Goal: Transaction & Acquisition: Purchase product/service

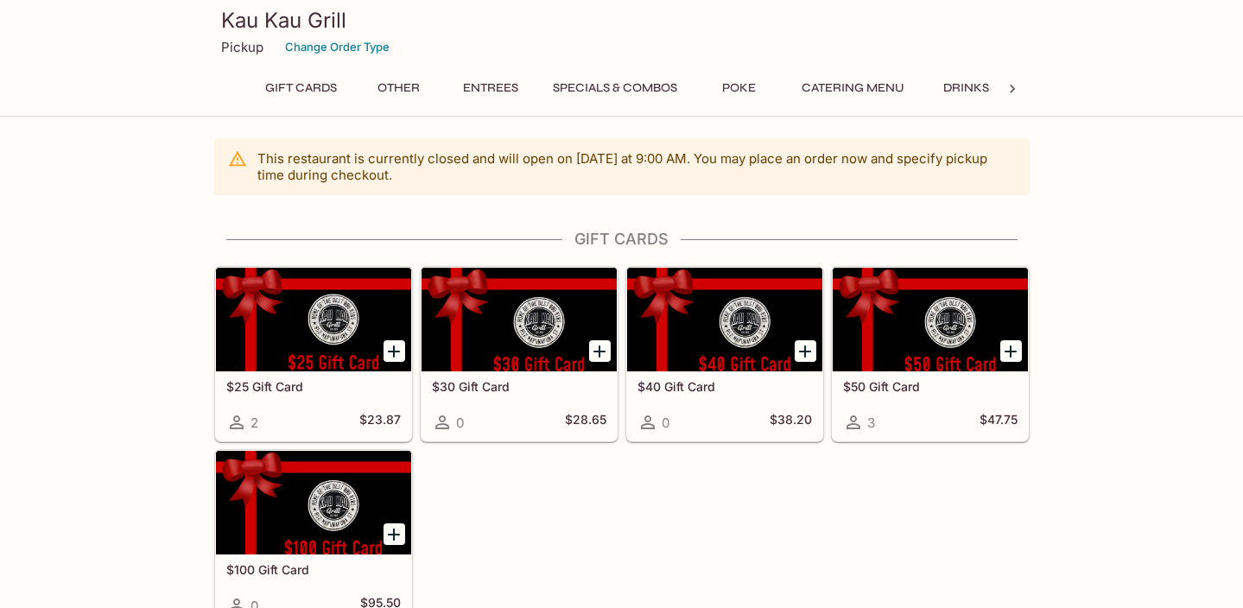
click at [655, 85] on button "Specials & Combos" at bounding box center [614, 88] width 143 height 24
click at [235, 48] on p "Pickup" at bounding box center [242, 47] width 42 height 16
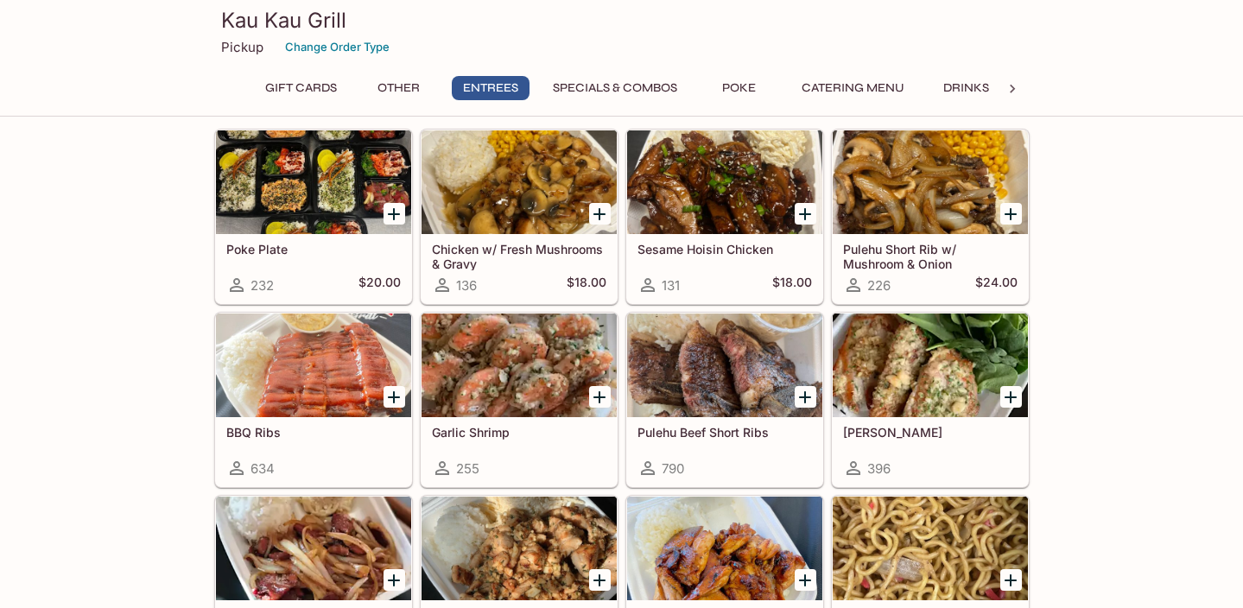
scroll to position [1021, 0]
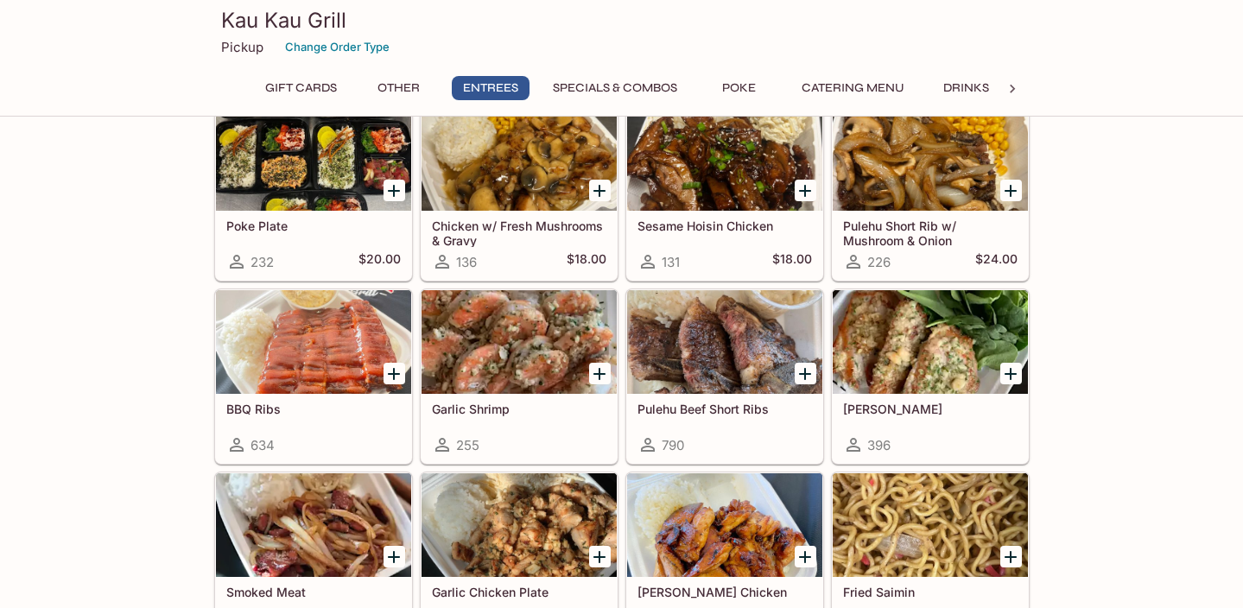
click at [809, 195] on icon "Add Sesame Hoisin Chicken" at bounding box center [805, 191] width 21 height 21
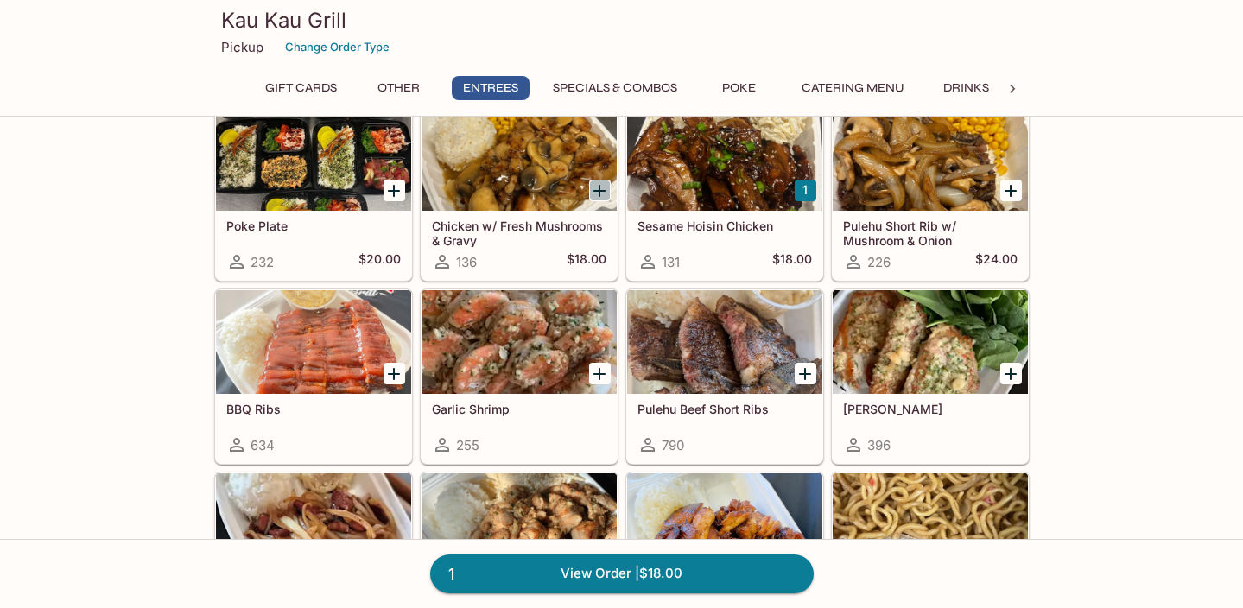
click at [599, 192] on icon "Add Chicken w/ Fresh Mushrooms & Gravy" at bounding box center [599, 191] width 12 height 12
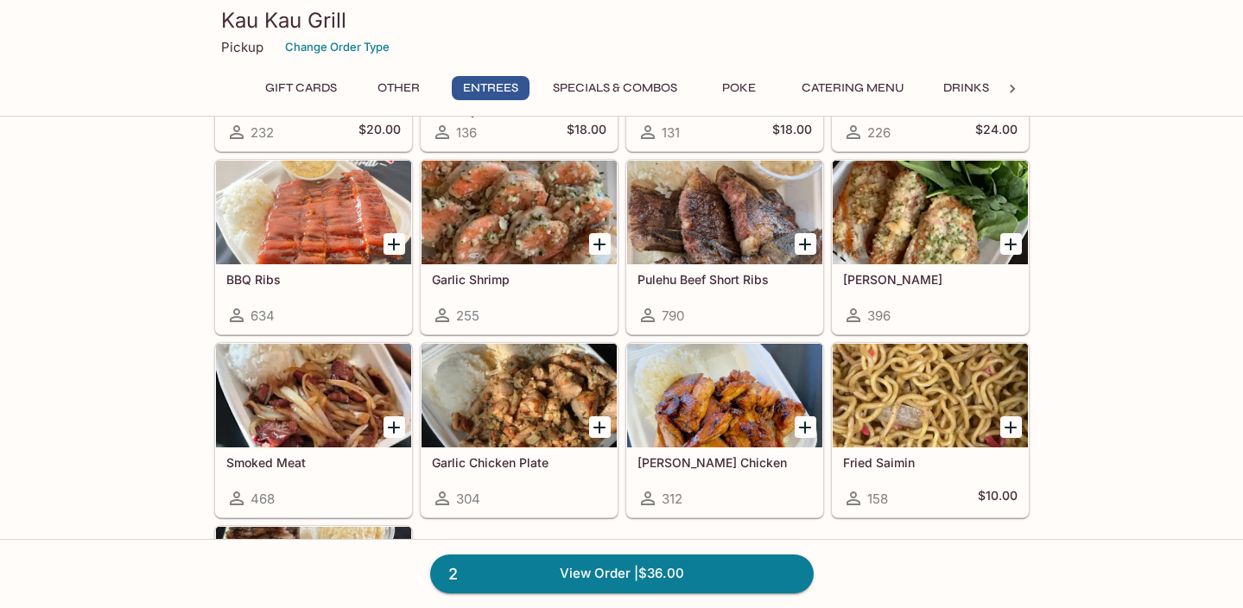
scroll to position [1157, 0]
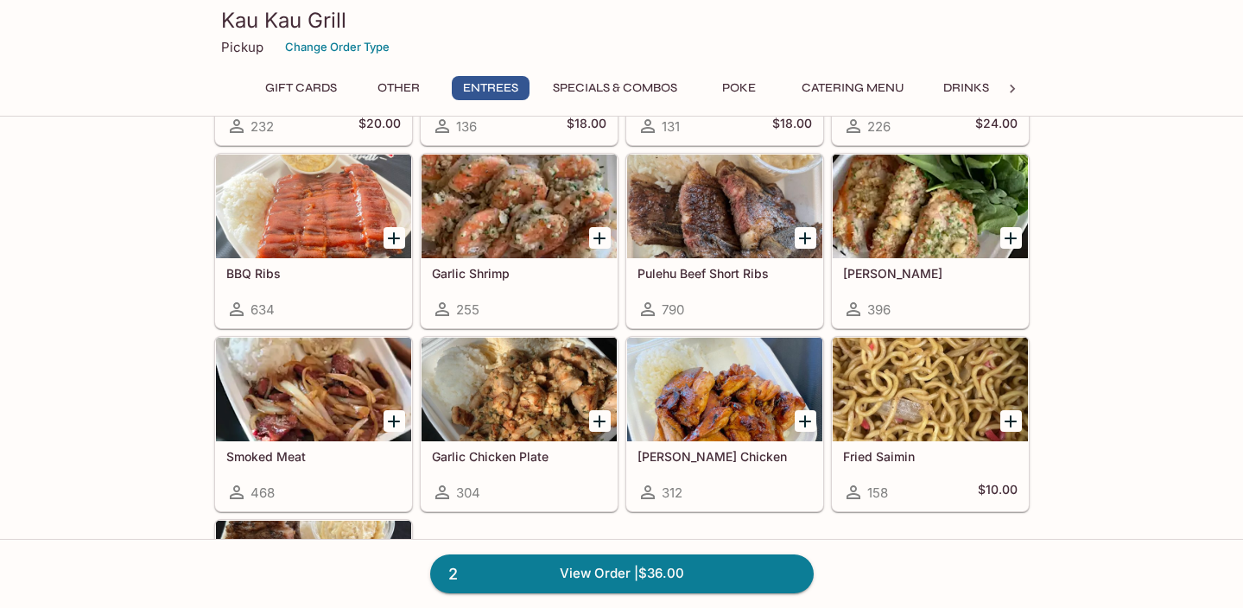
click at [723, 241] on div at bounding box center [724, 207] width 195 height 104
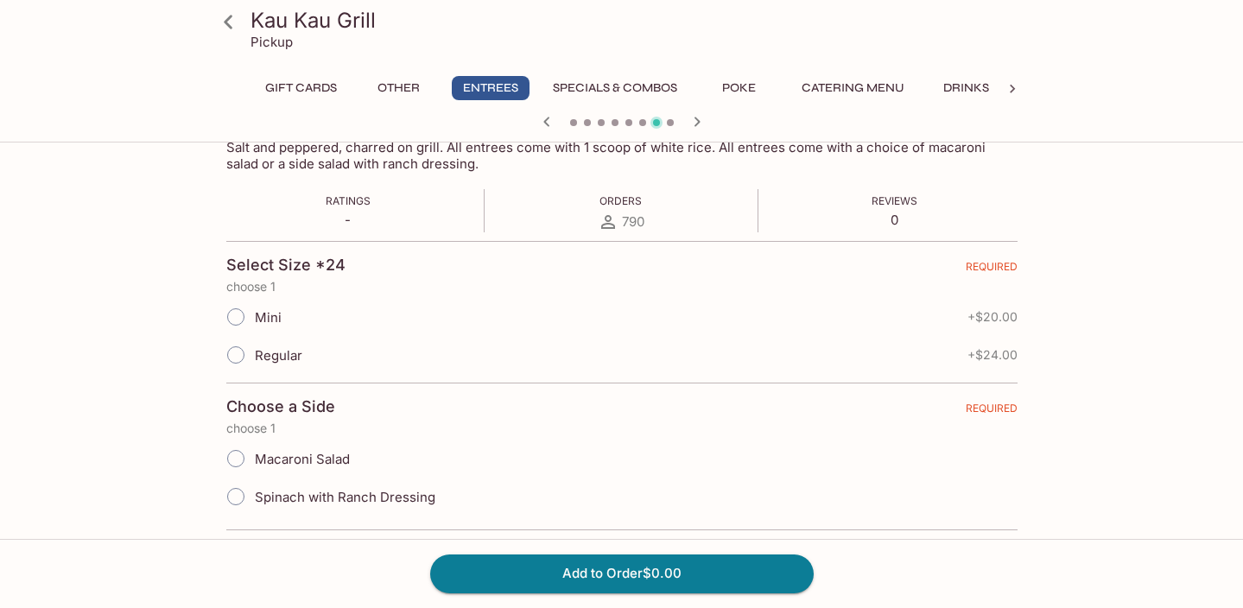
scroll to position [296, 0]
click at [239, 352] on input "Regular" at bounding box center [236, 352] width 36 height 36
radio input "true"
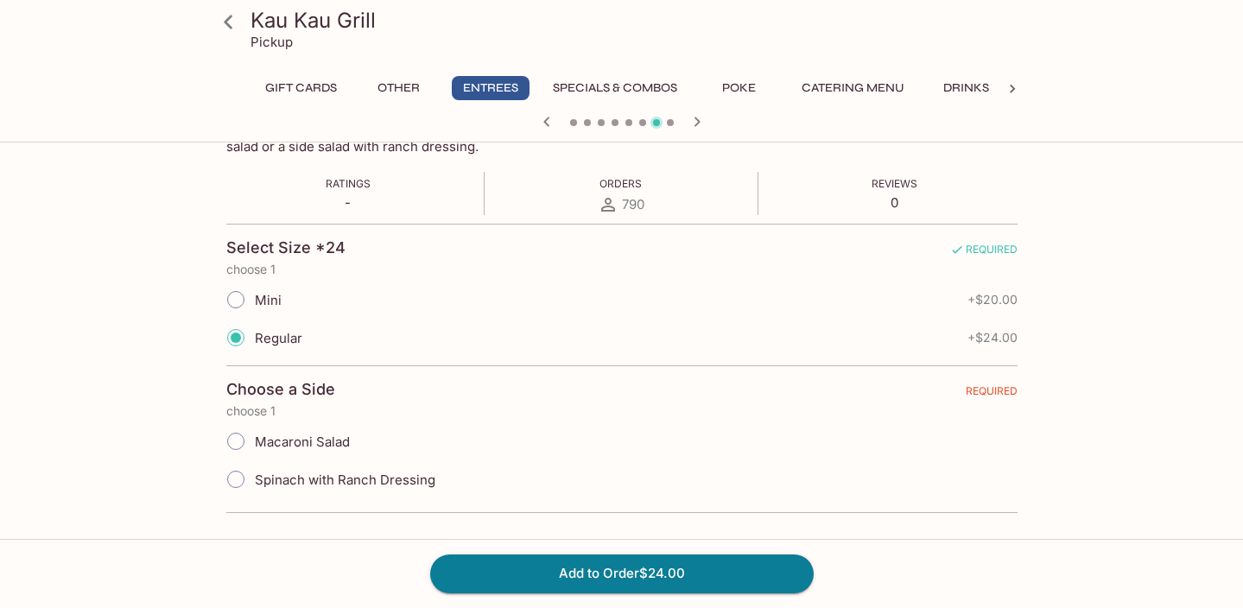
click at [243, 475] on input "Spinach with Ranch Dressing" at bounding box center [236, 479] width 36 height 36
radio input "true"
click at [590, 572] on button "Add to Order $24.00" at bounding box center [622, 574] width 384 height 38
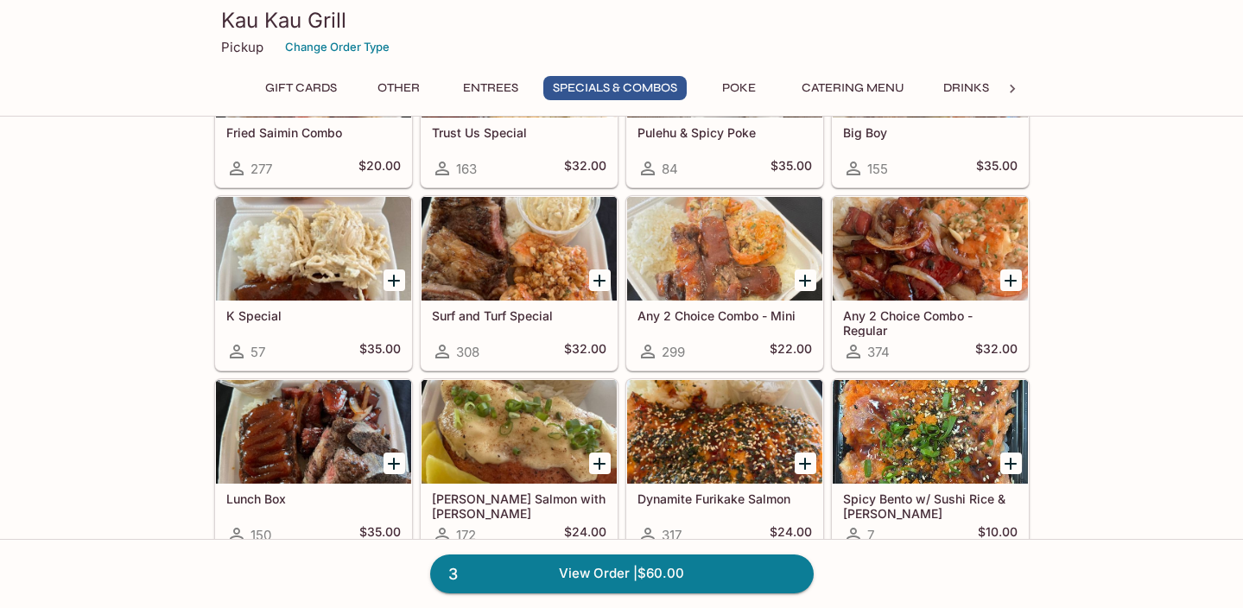
scroll to position [2101, 0]
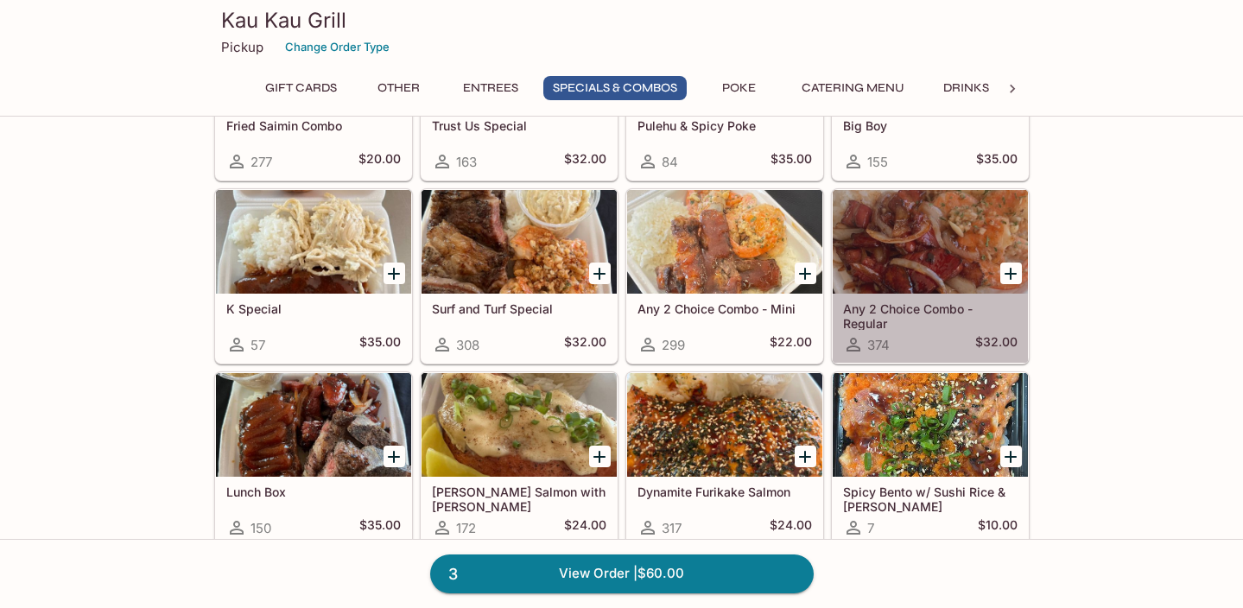
click at [904, 270] on div at bounding box center [930, 242] width 195 height 104
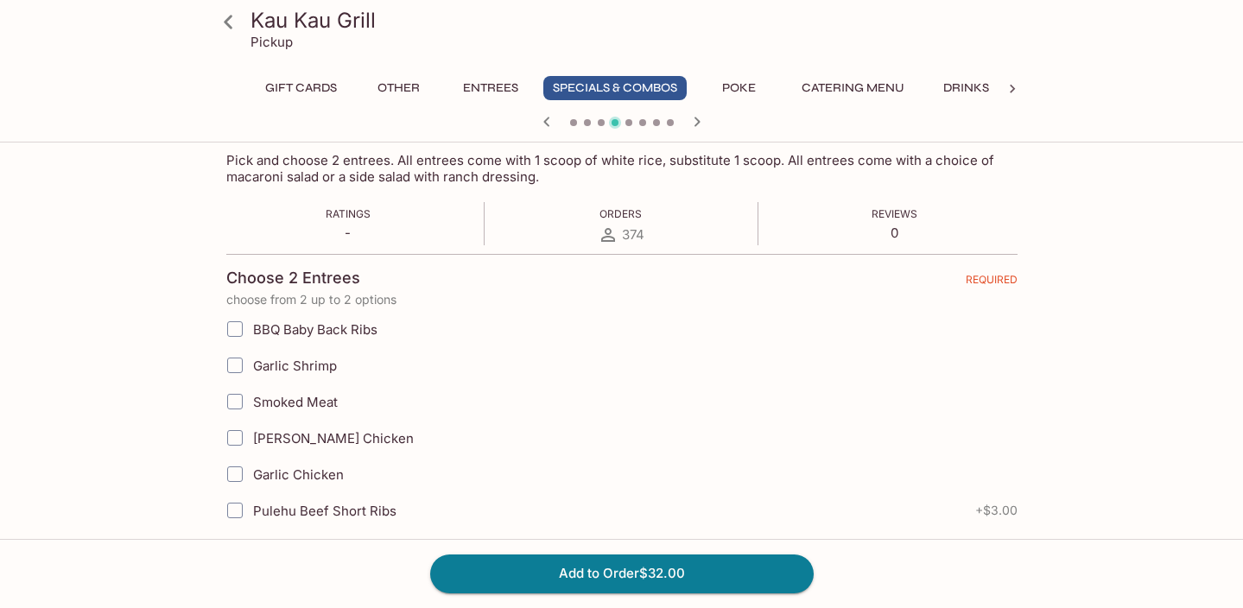
scroll to position [287, 0]
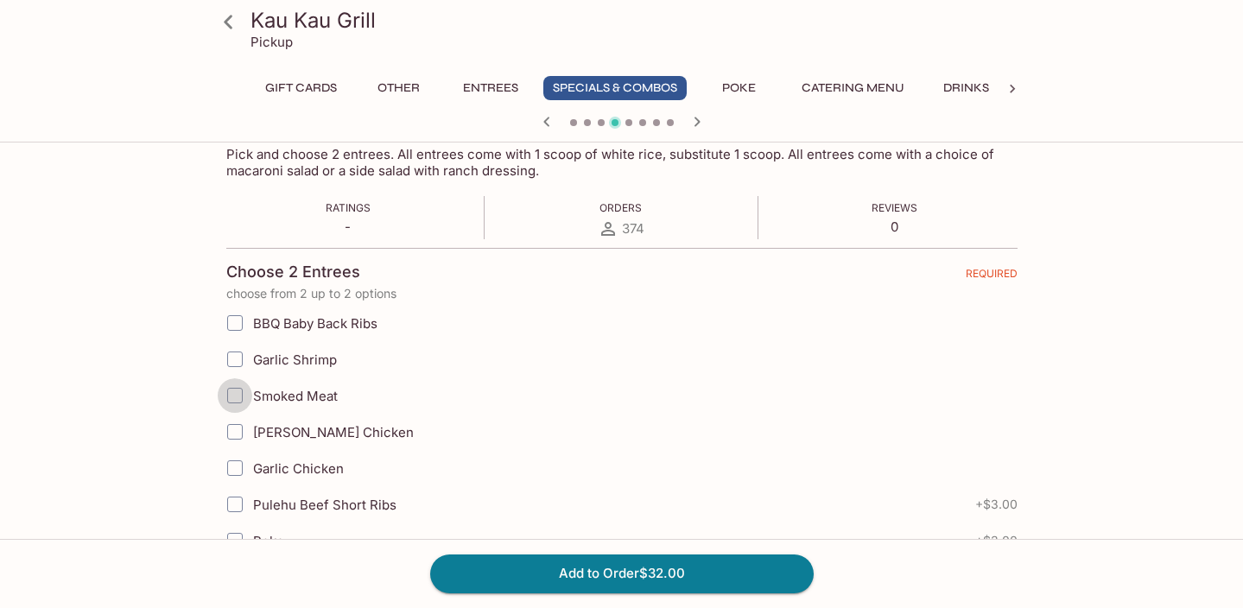
click at [237, 399] on input "Smoked Meat" at bounding box center [235, 395] width 35 height 35
checkbox input "true"
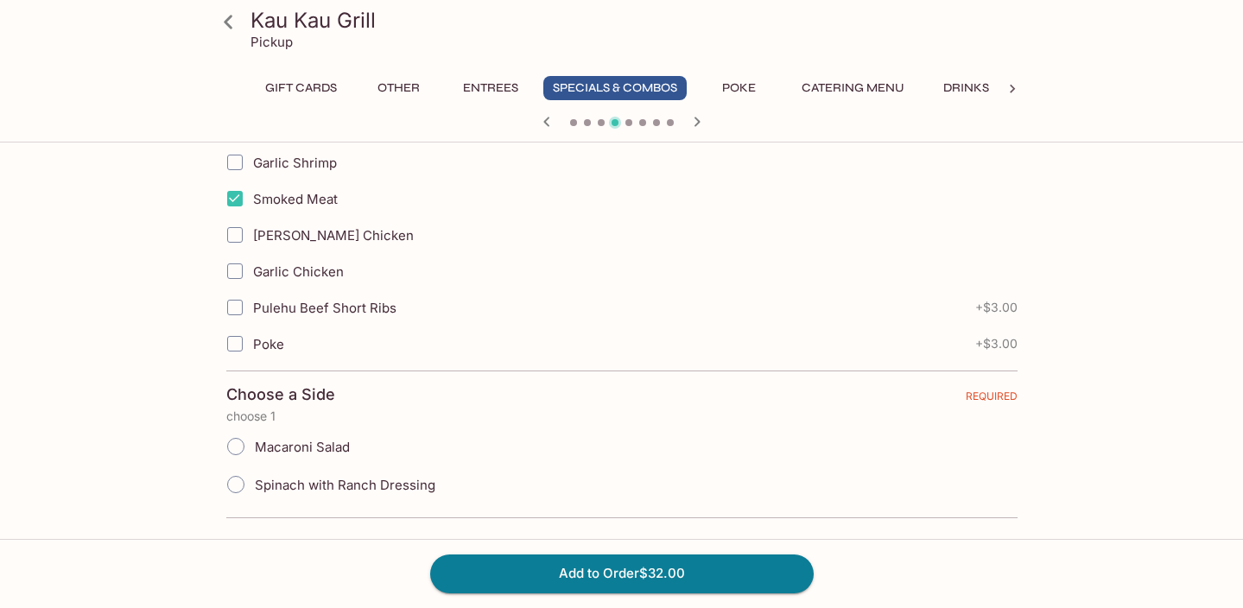
scroll to position [489, 0]
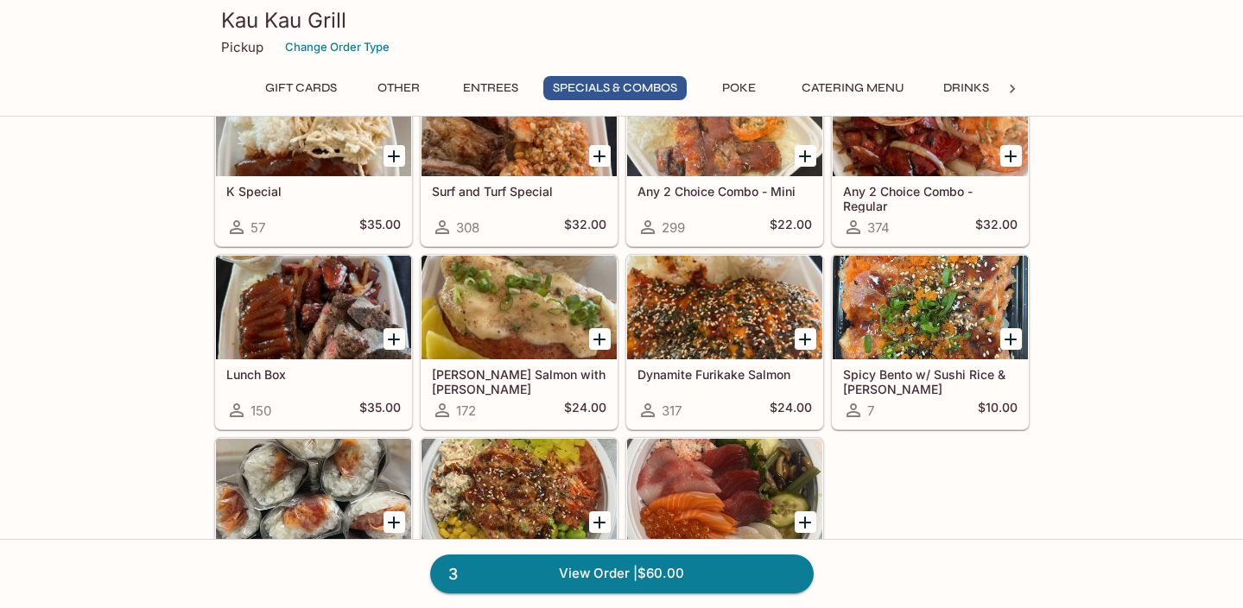
scroll to position [2230, 0]
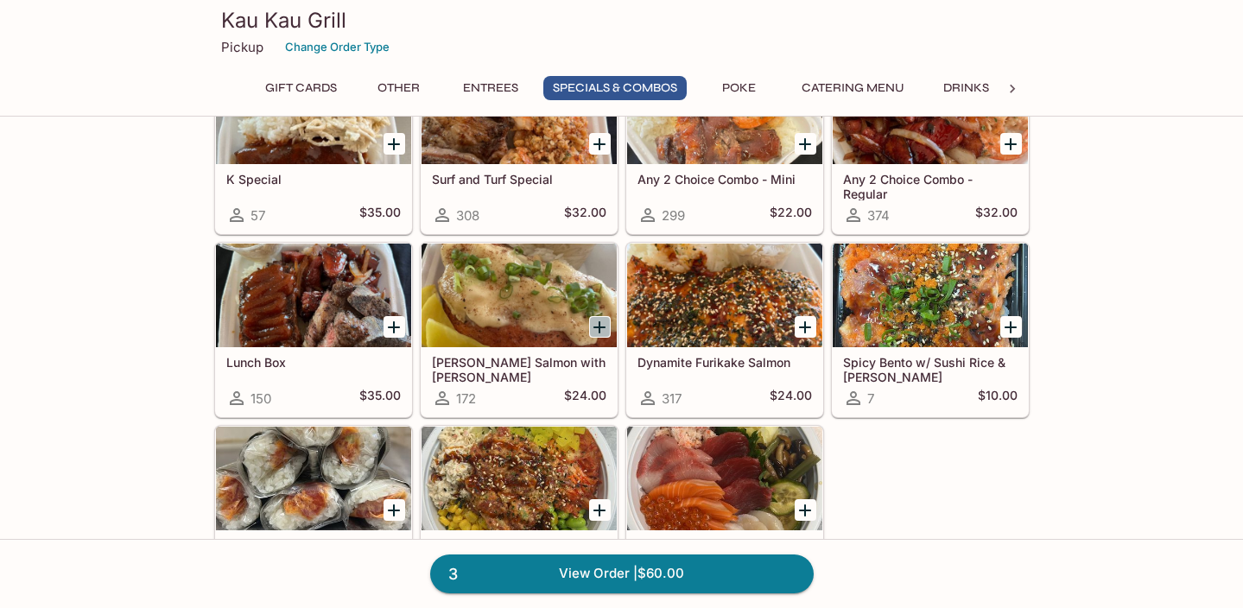
click at [600, 328] on icon "Add Ora King Salmon with Aburi Garlic Mayo" at bounding box center [599, 327] width 21 height 21
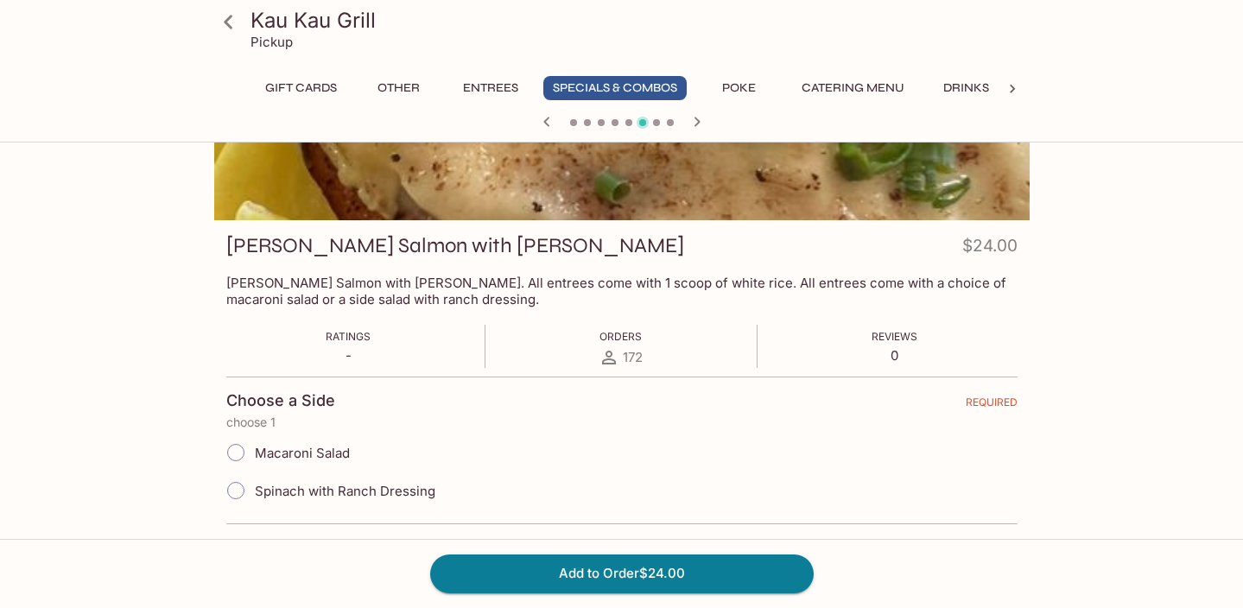
scroll to position [169, 0]
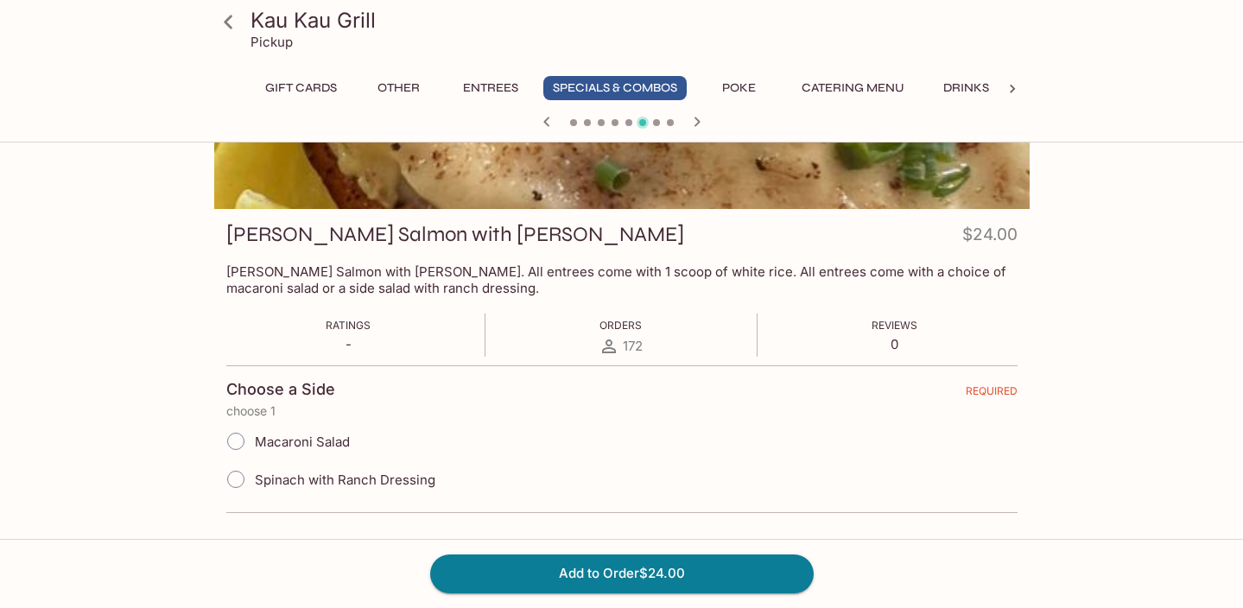
click at [242, 434] on input "Macaroni Salad" at bounding box center [236, 441] width 36 height 36
radio input "true"
click at [536, 581] on button "Add to Order $24.00" at bounding box center [622, 574] width 384 height 38
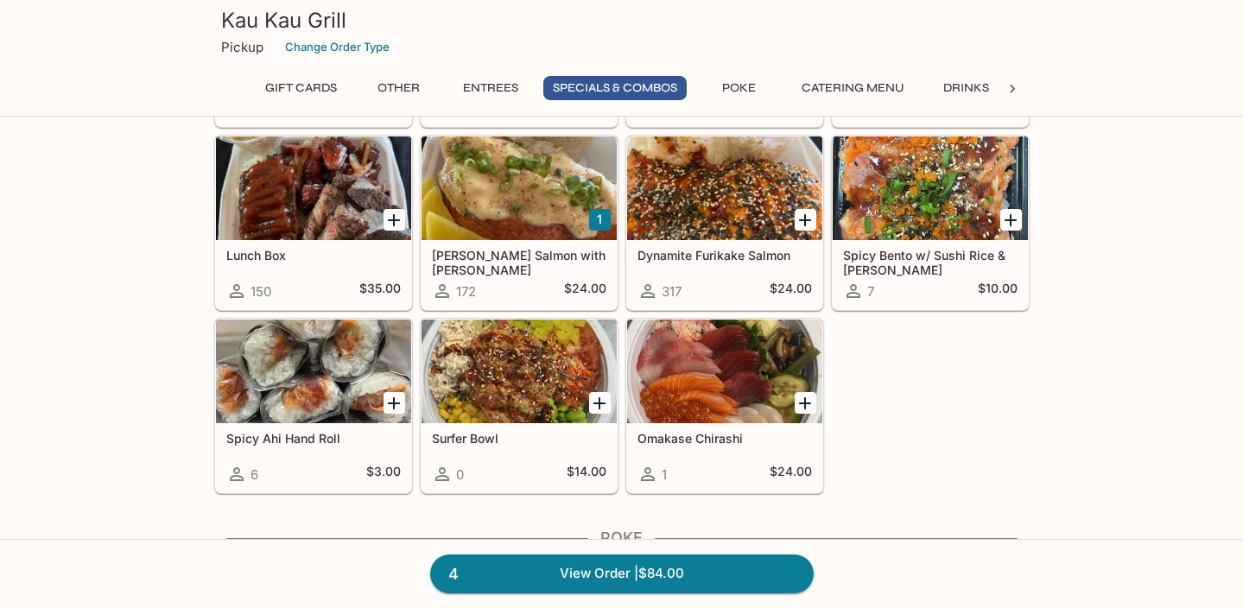
scroll to position [2343, 0]
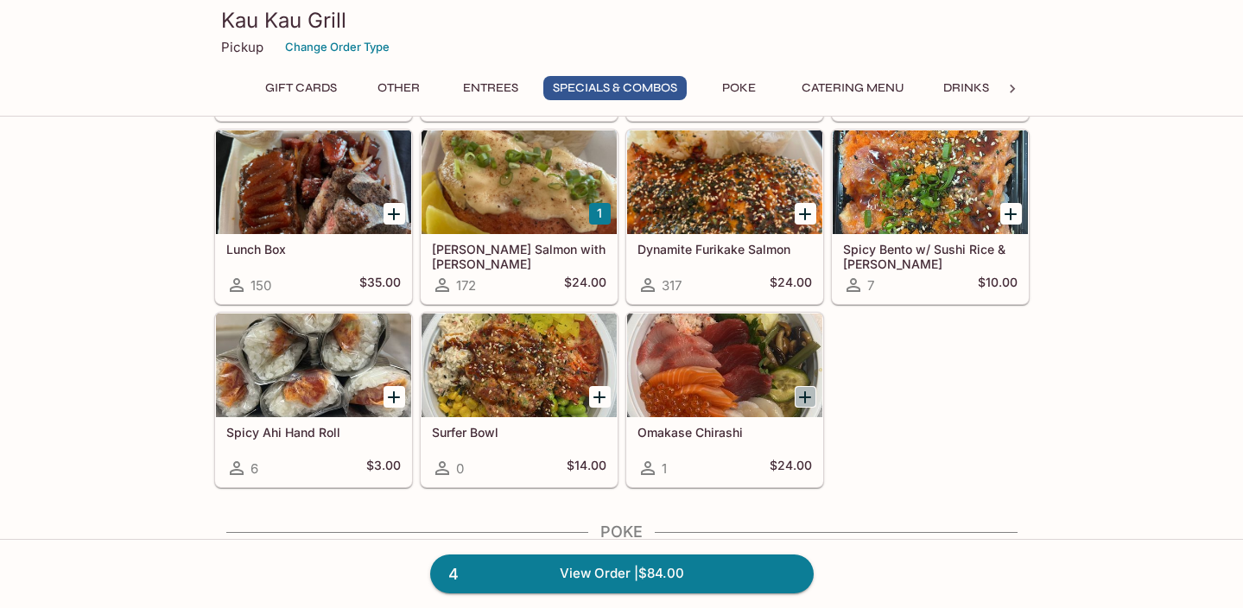
click at [804, 396] on icon "Add Omakase Chirashi" at bounding box center [805, 397] width 12 height 12
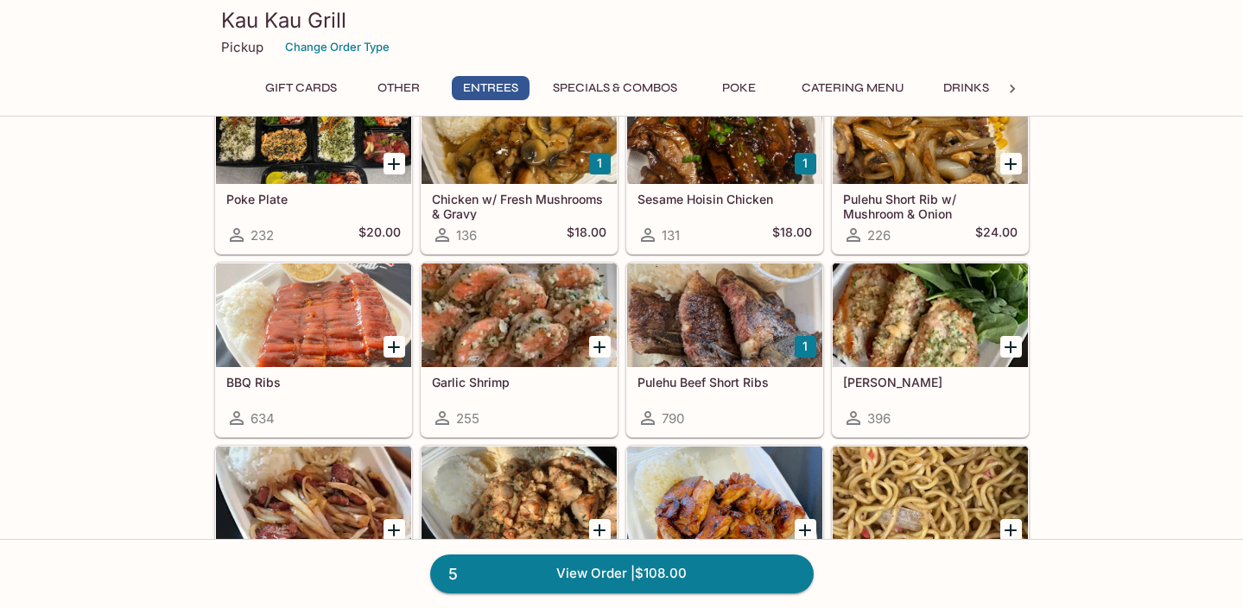
scroll to position [1055, 0]
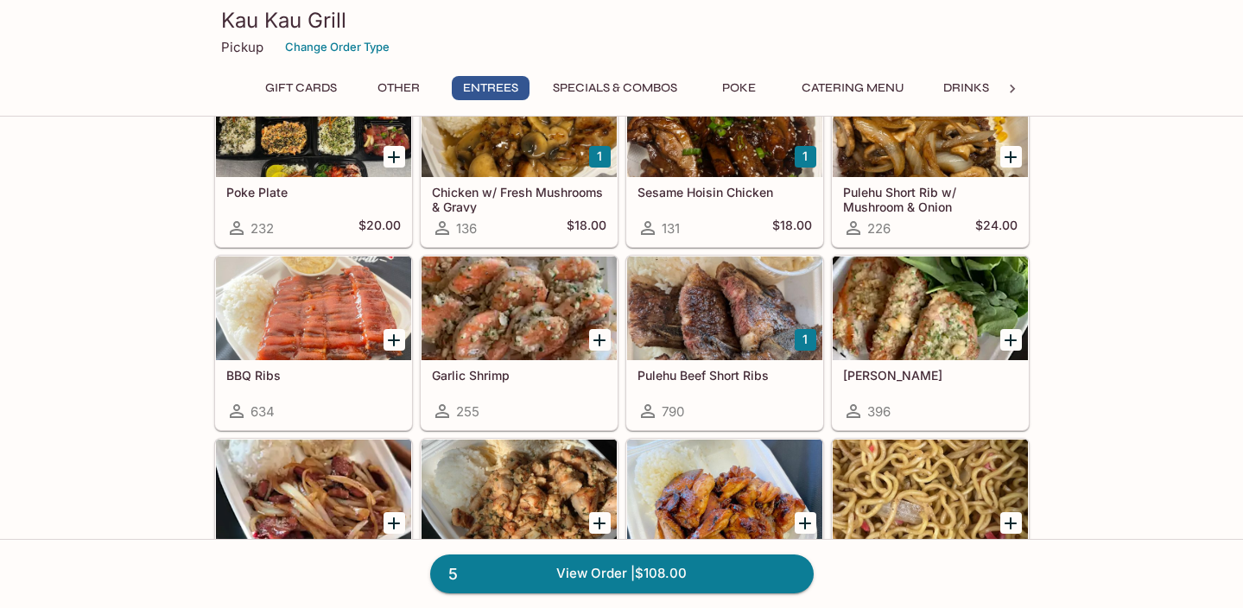
click at [346, 347] on div at bounding box center [313, 309] width 195 height 104
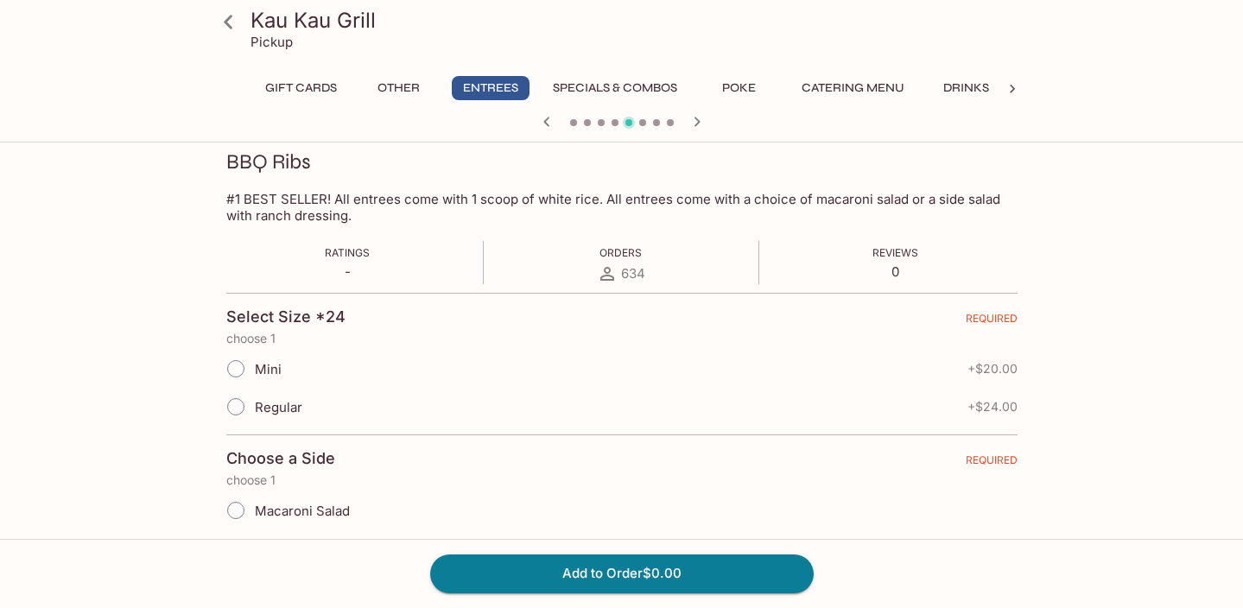
scroll to position [311, 0]
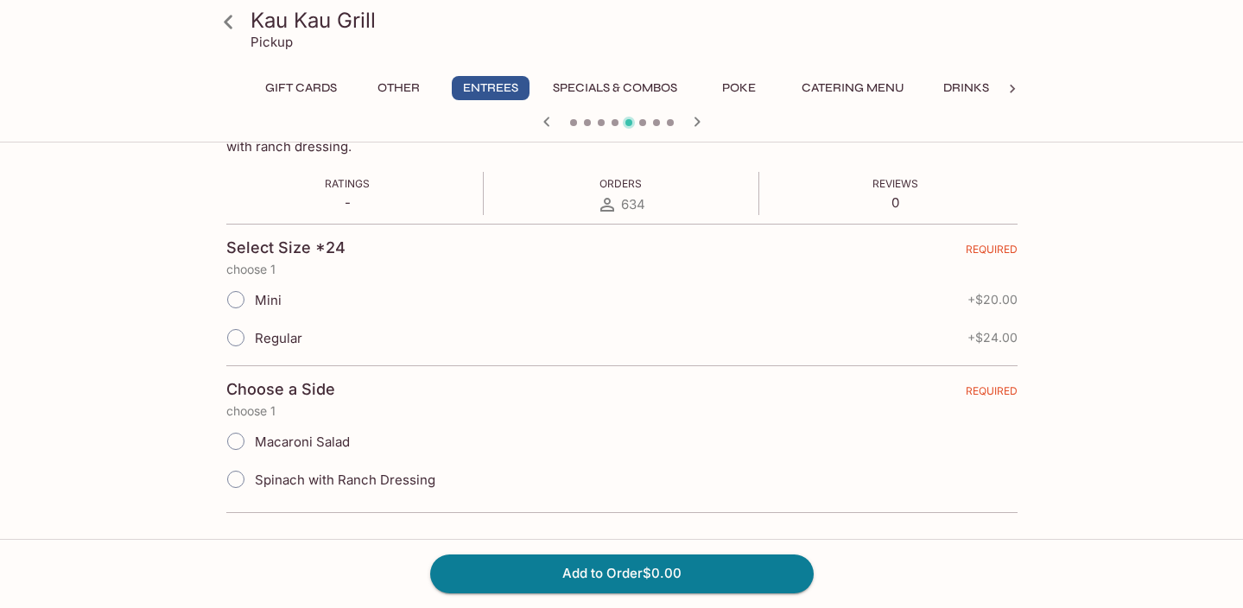
click at [235, 333] on input "Regular" at bounding box center [236, 338] width 36 height 36
radio input "true"
click at [227, 439] on input "Macaroni Salad" at bounding box center [236, 441] width 36 height 36
radio input "true"
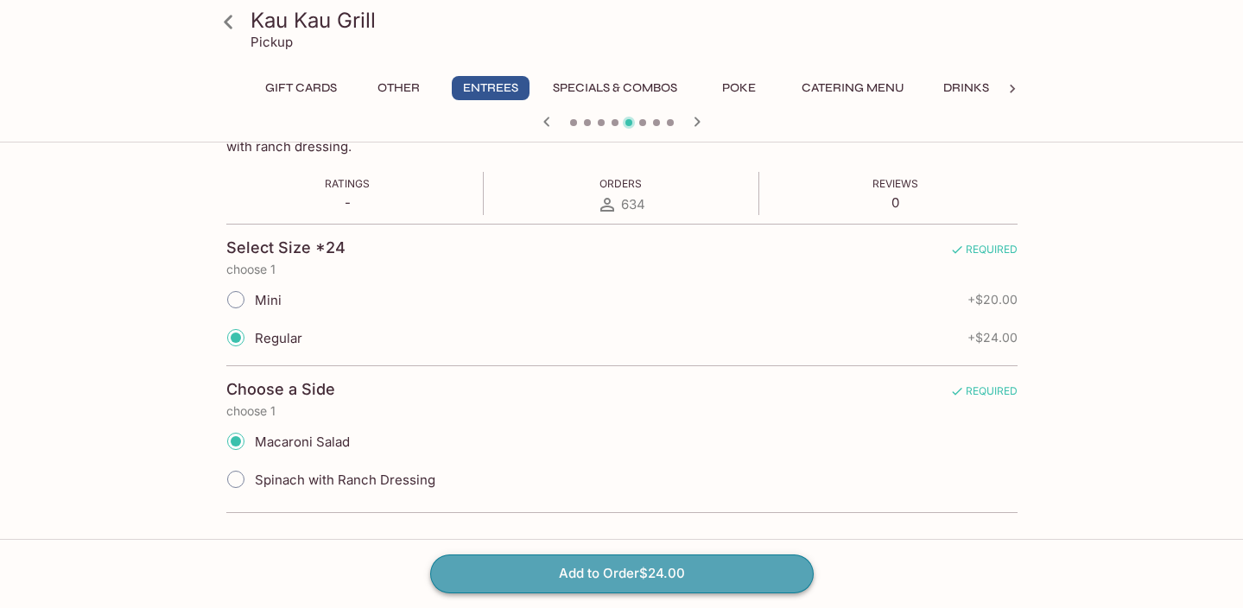
click at [544, 585] on button "Add to Order $24.00" at bounding box center [622, 574] width 384 height 38
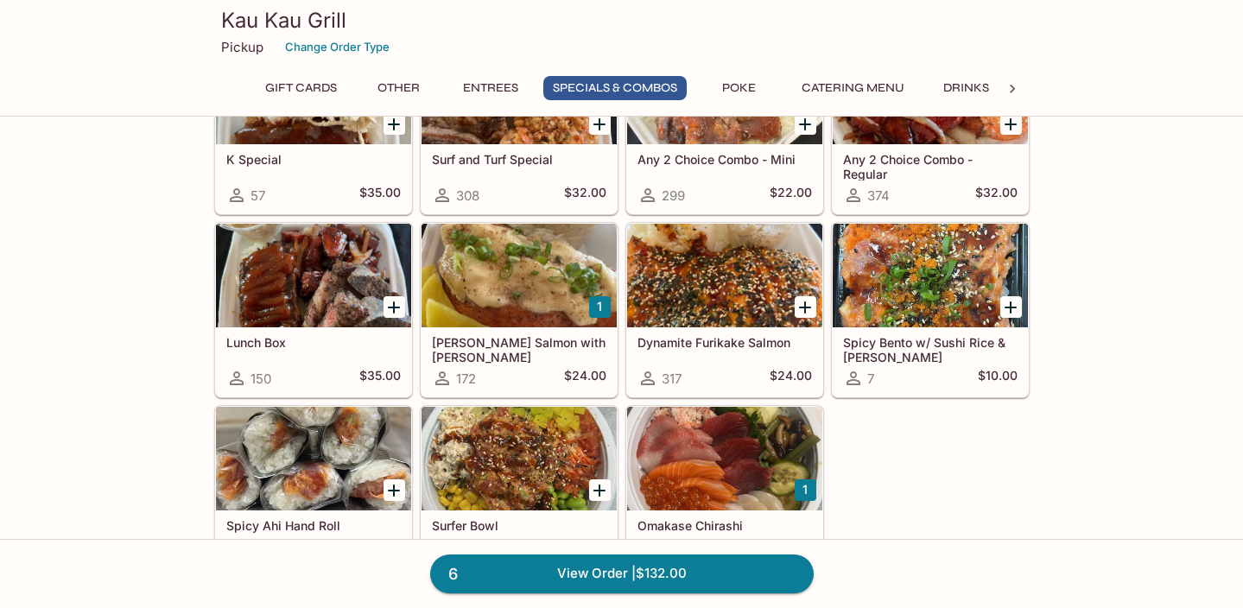
scroll to position [2255, 0]
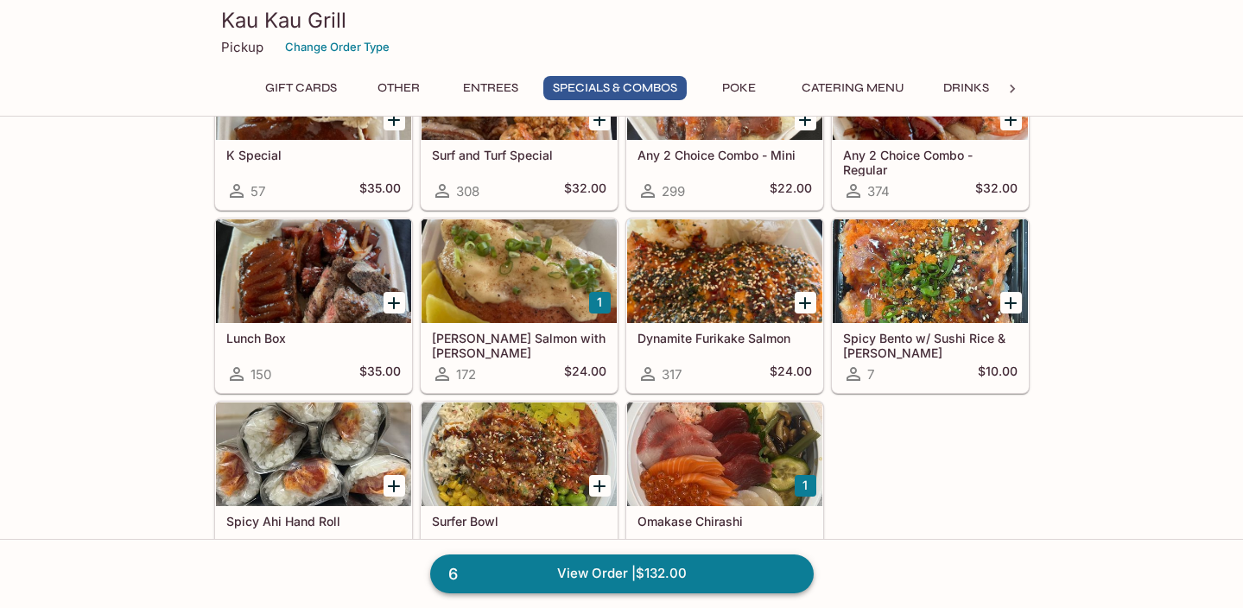
click at [534, 570] on link "6 View Order | $132.00" at bounding box center [622, 574] width 384 height 38
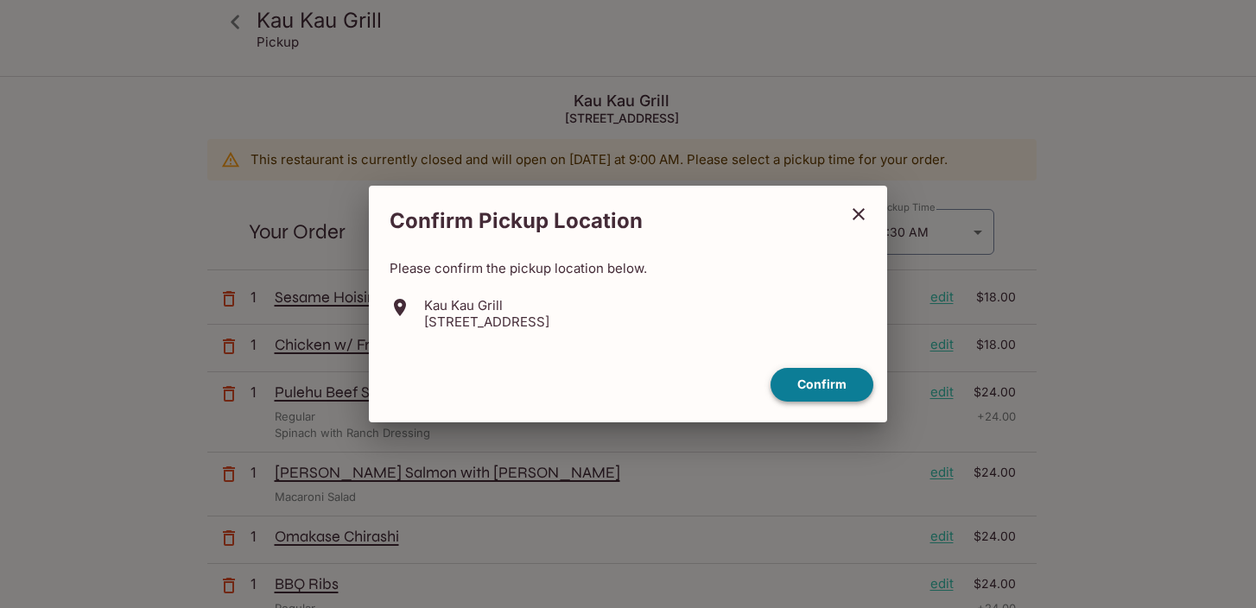
click at [824, 388] on button "Confirm" at bounding box center [822, 385] width 103 height 34
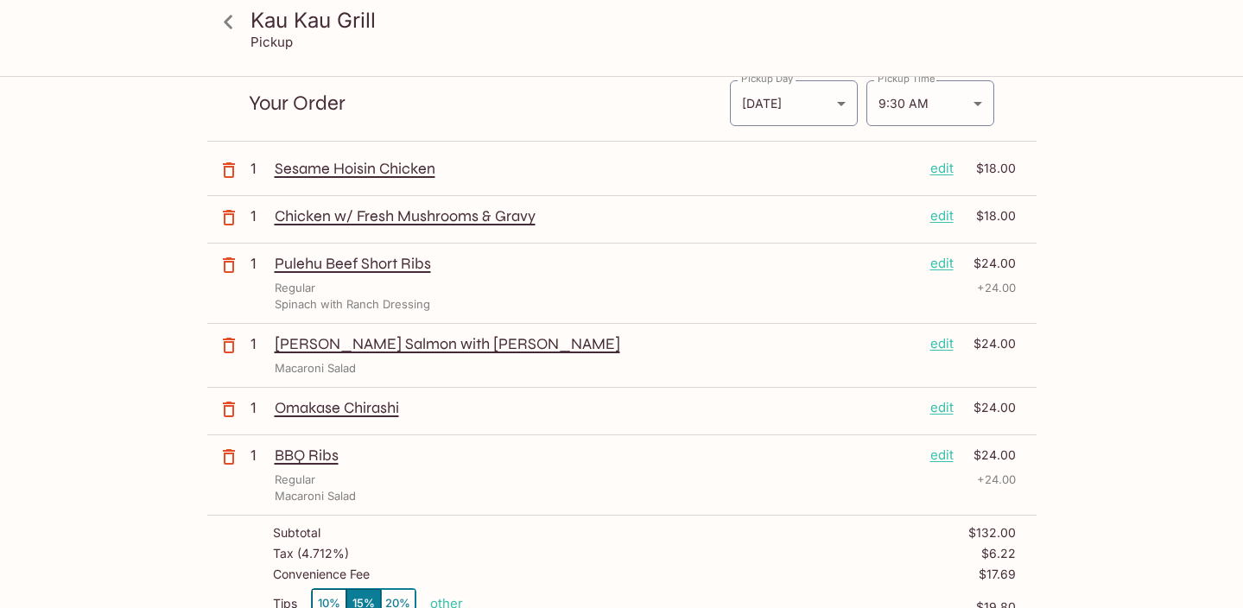
scroll to position [130, 0]
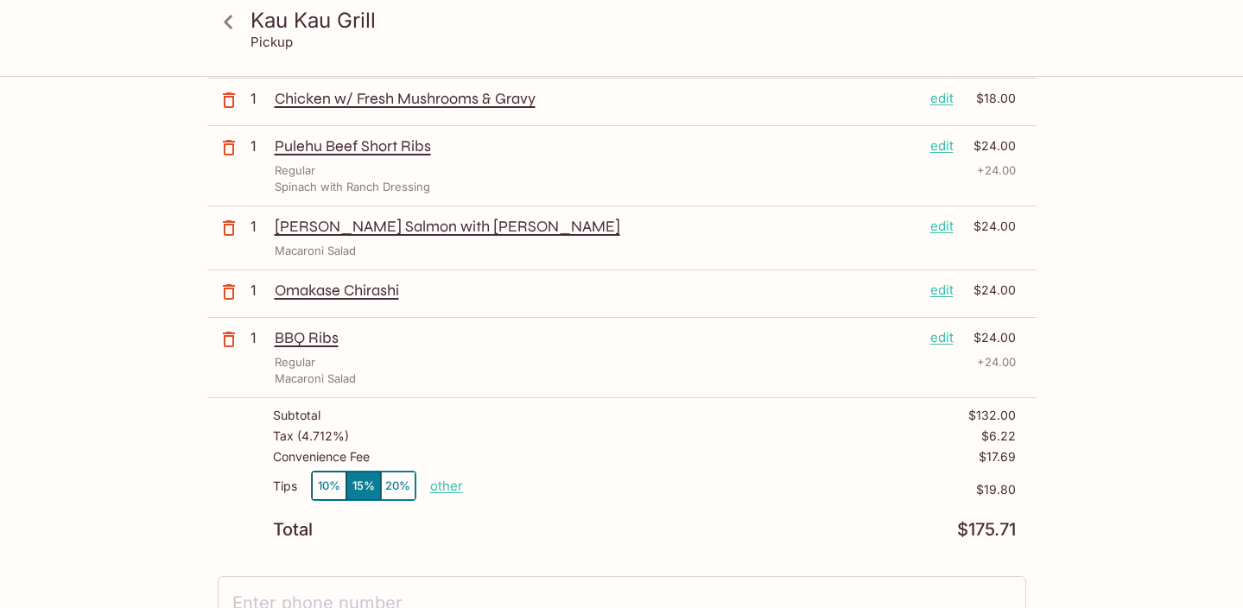
click at [714, 418] on div "Subtotal $132.00" at bounding box center [644, 419] width 743 height 21
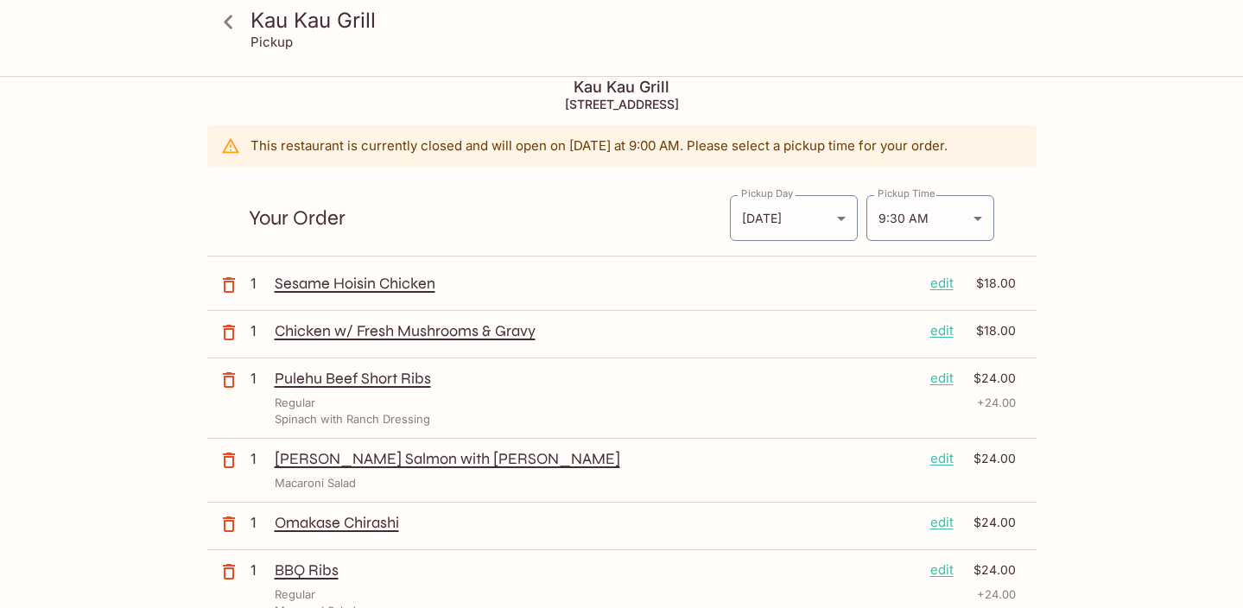
scroll to position [0, 0]
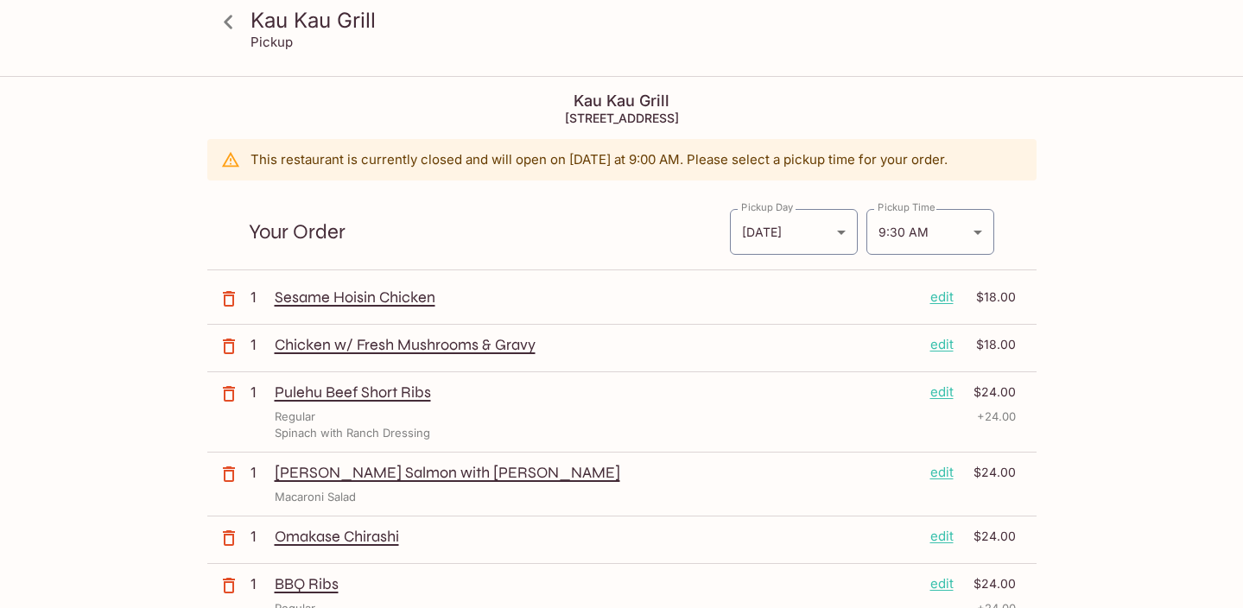
click at [230, 20] on icon at bounding box center [228, 22] width 30 height 30
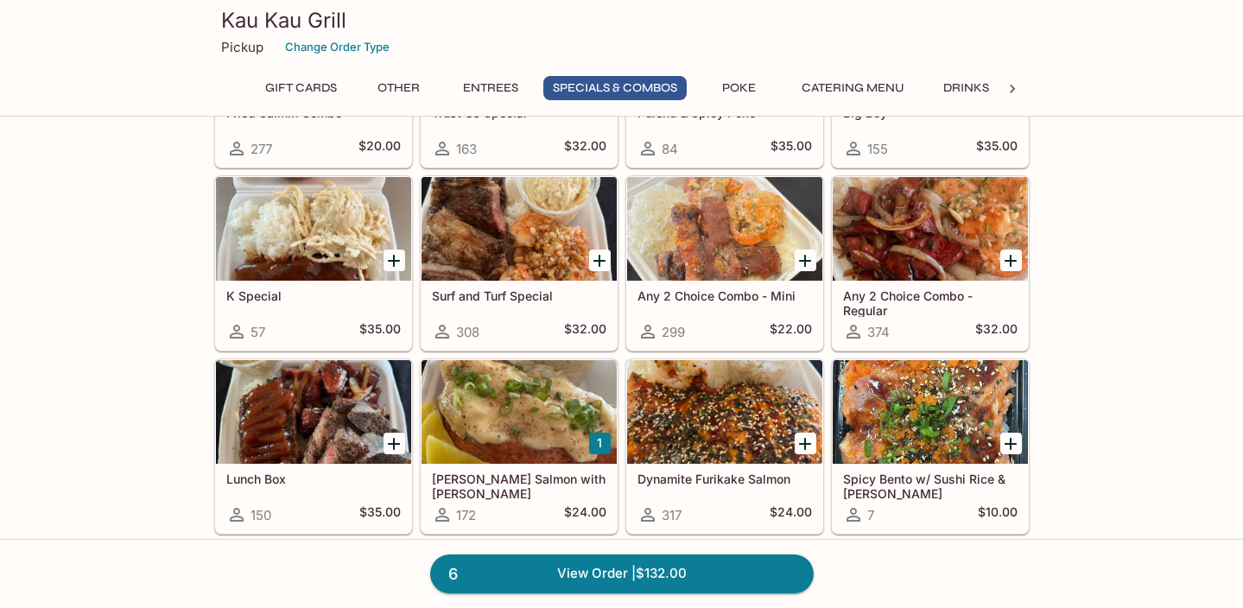
scroll to position [2116, 0]
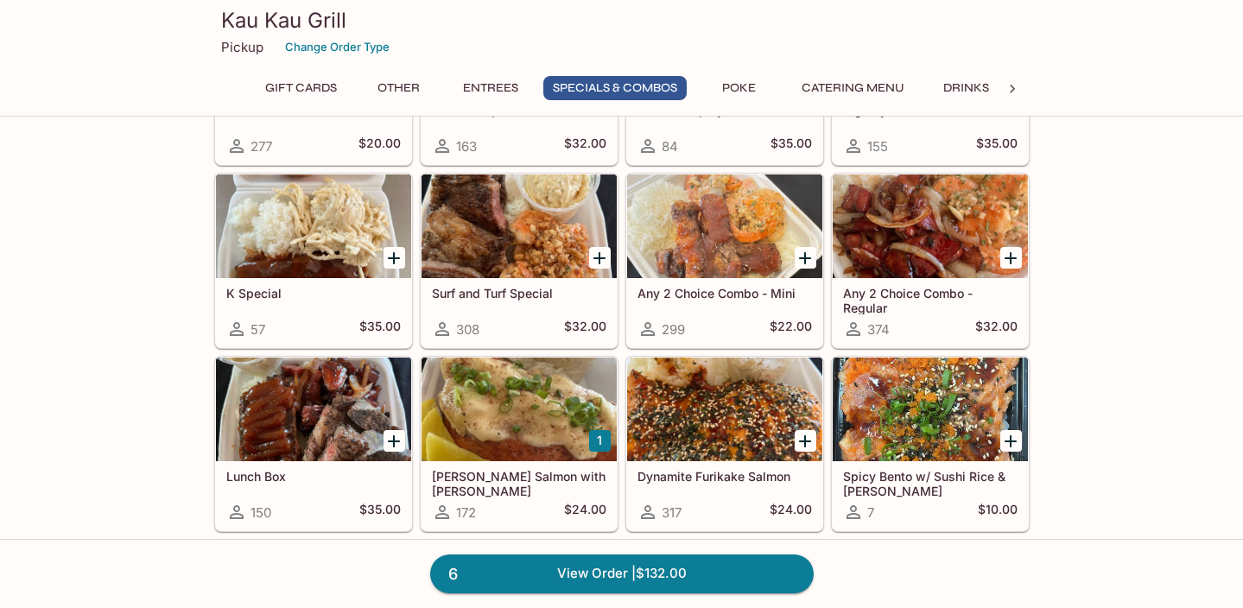
click at [936, 242] on div at bounding box center [930, 226] width 195 height 104
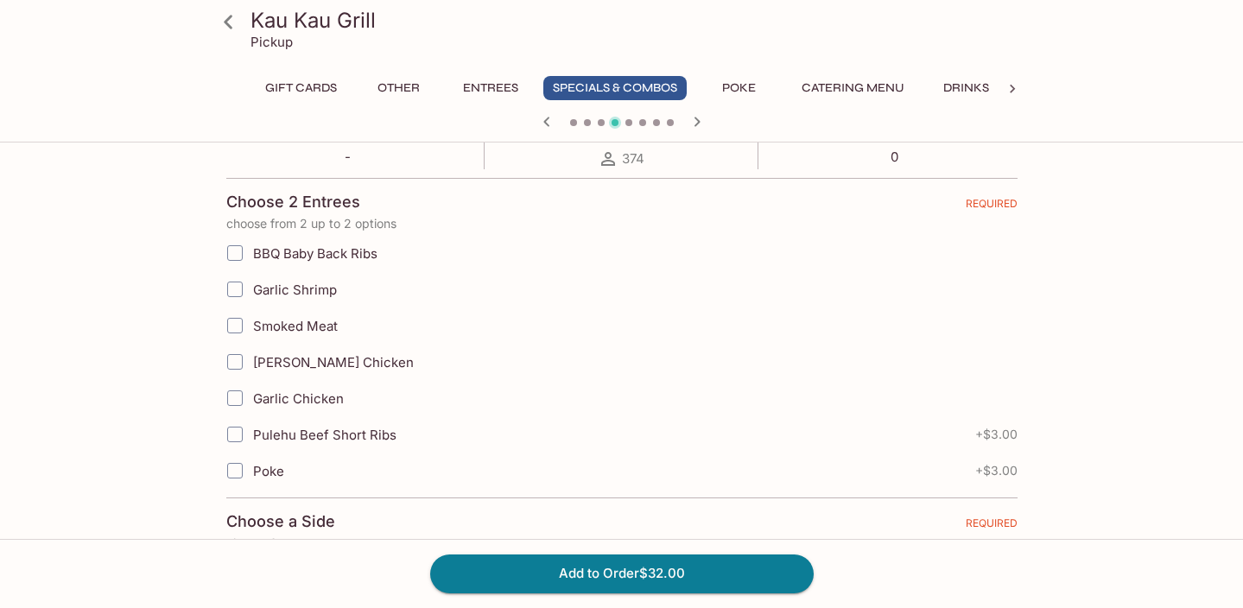
scroll to position [358, 0]
click at [236, 329] on input "Smoked Meat" at bounding box center [235, 325] width 35 height 35
checkbox input "true"
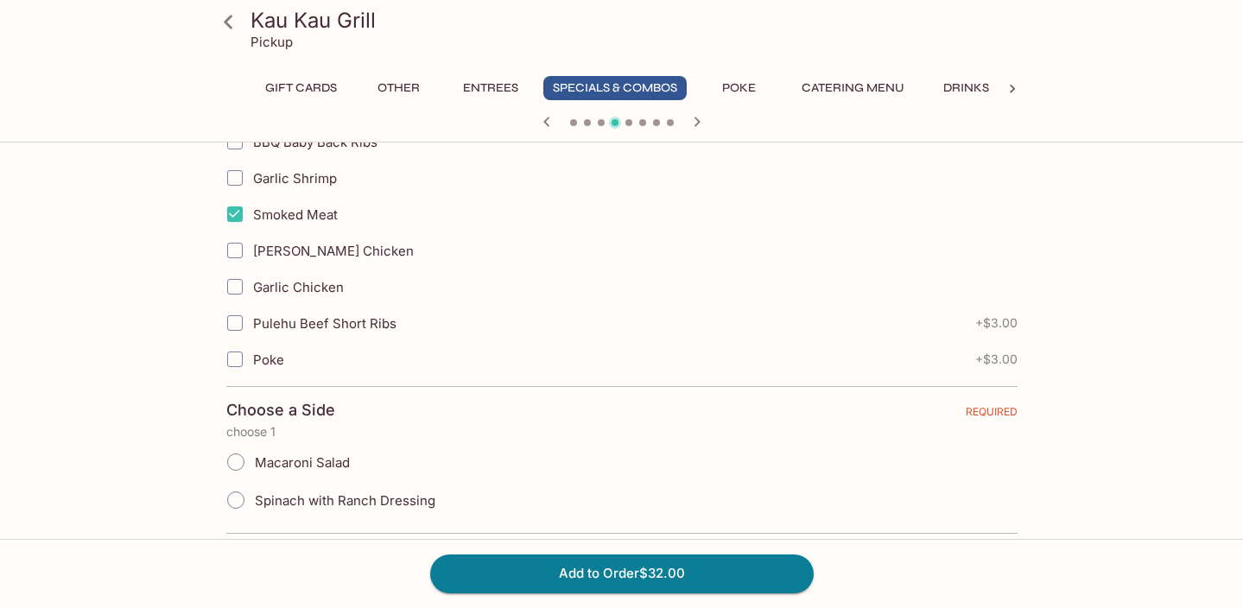
scroll to position [489, 0]
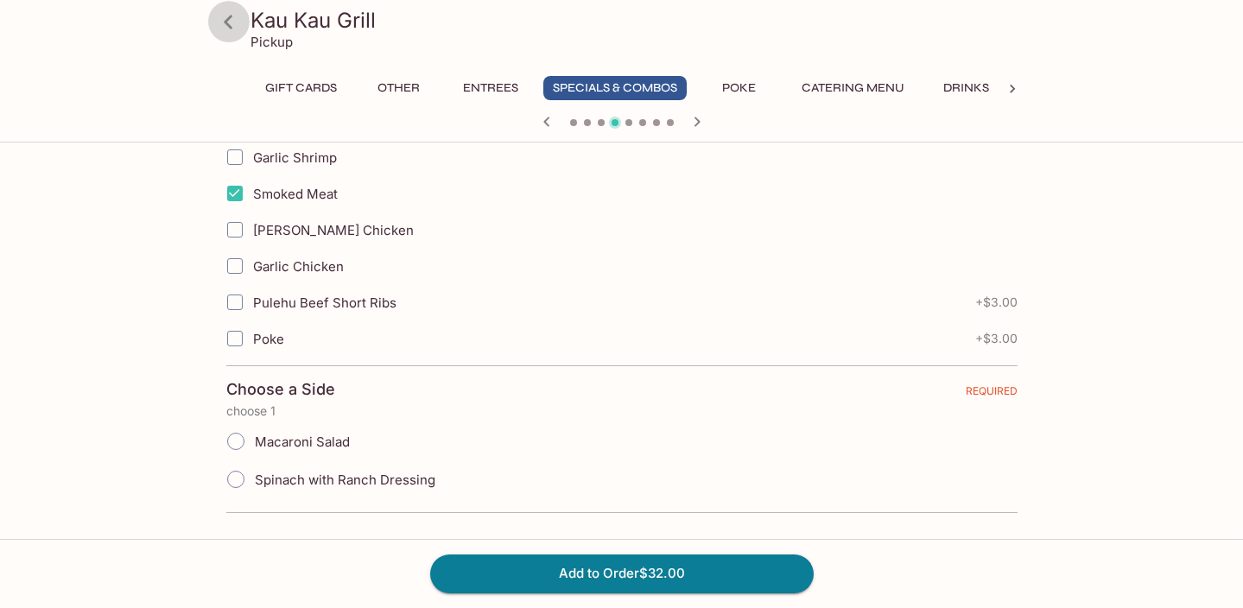
click at [225, 20] on icon at bounding box center [228, 22] width 9 height 14
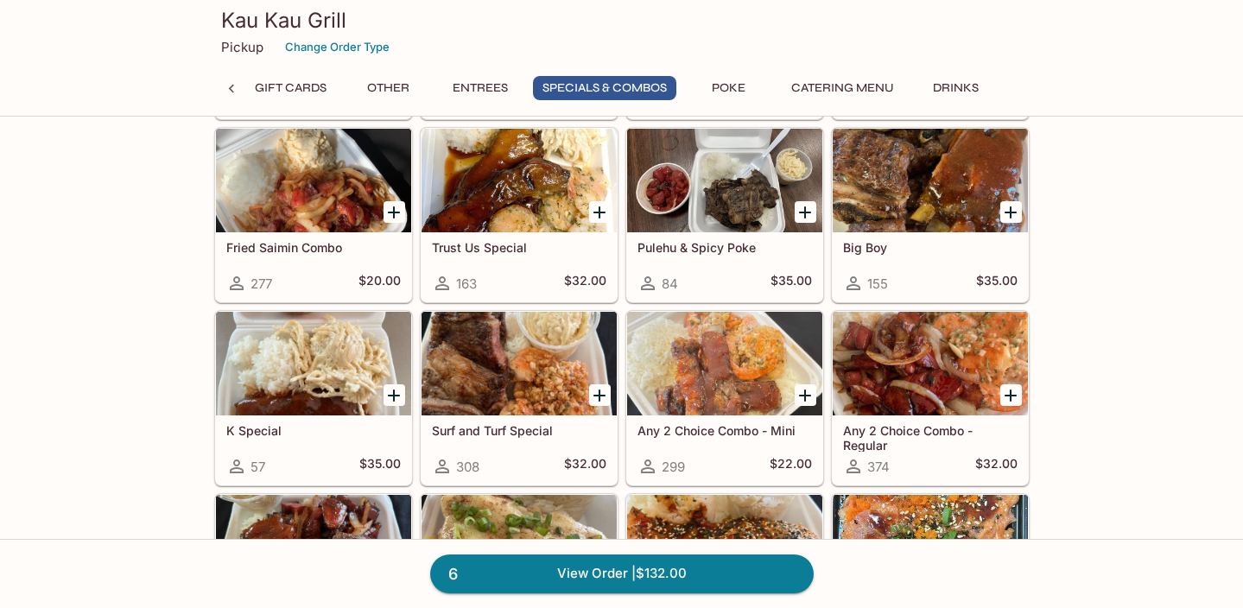
scroll to position [1978, 0]
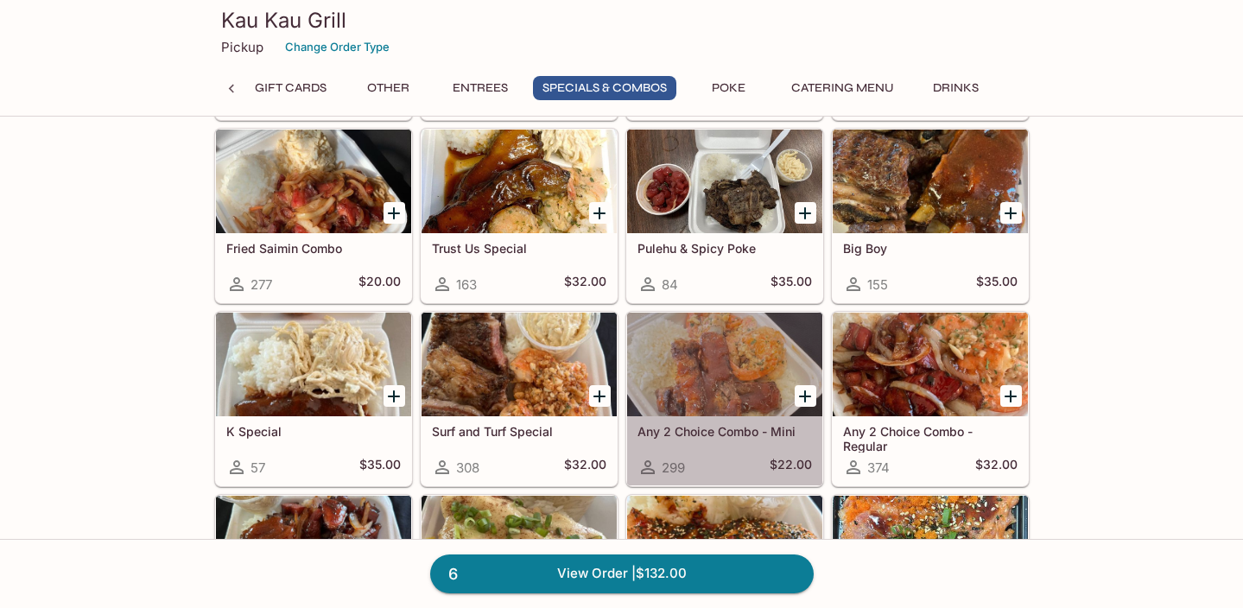
click at [685, 409] on div at bounding box center [724, 365] width 195 height 104
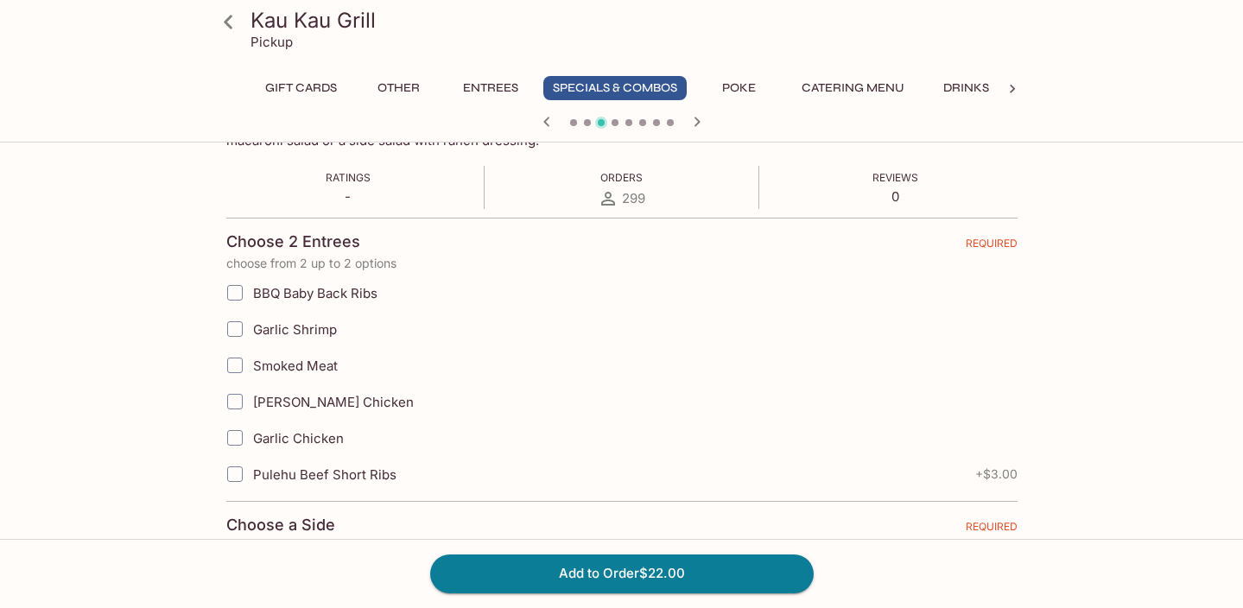
scroll to position [327, 0]
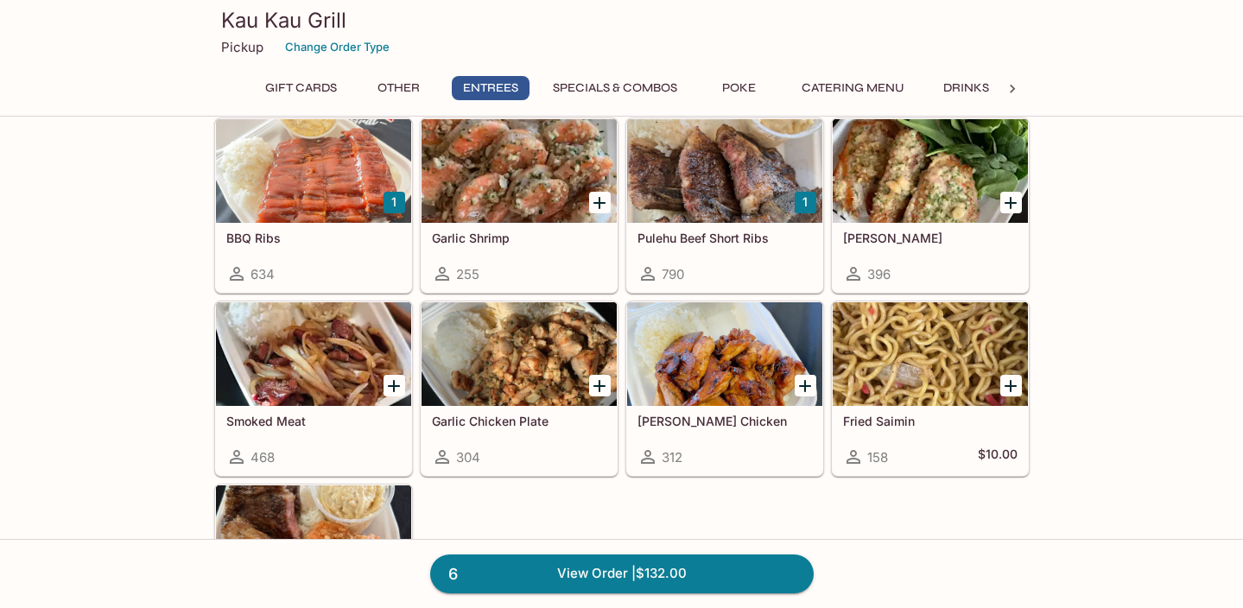
scroll to position [1196, 0]
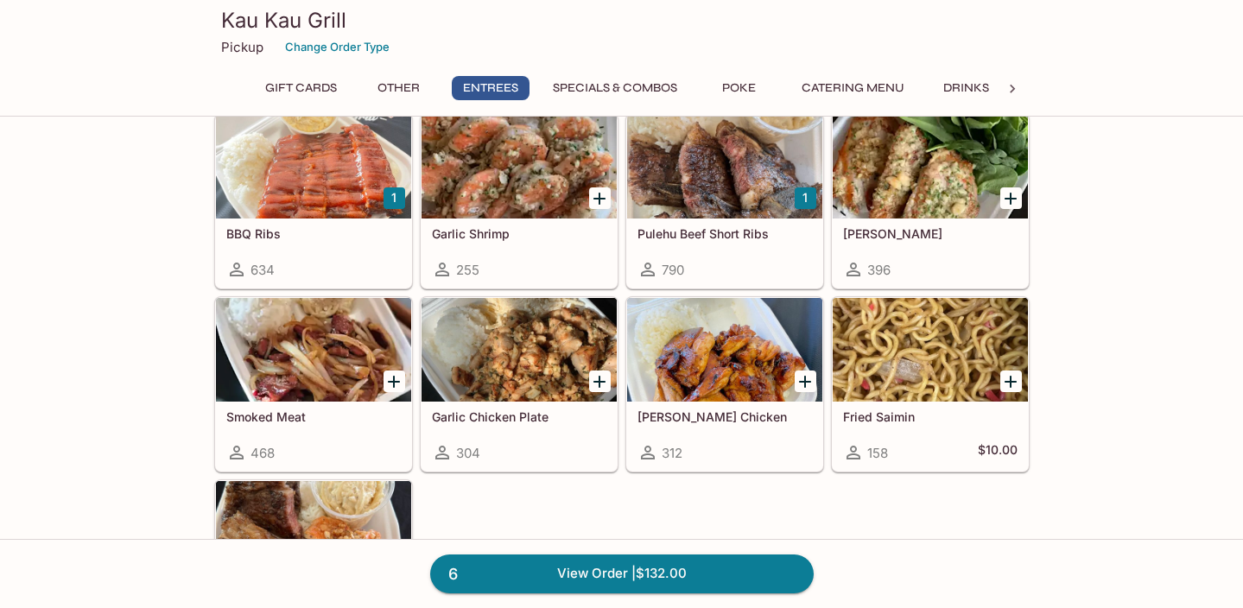
click at [937, 200] on div at bounding box center [930, 167] width 195 height 104
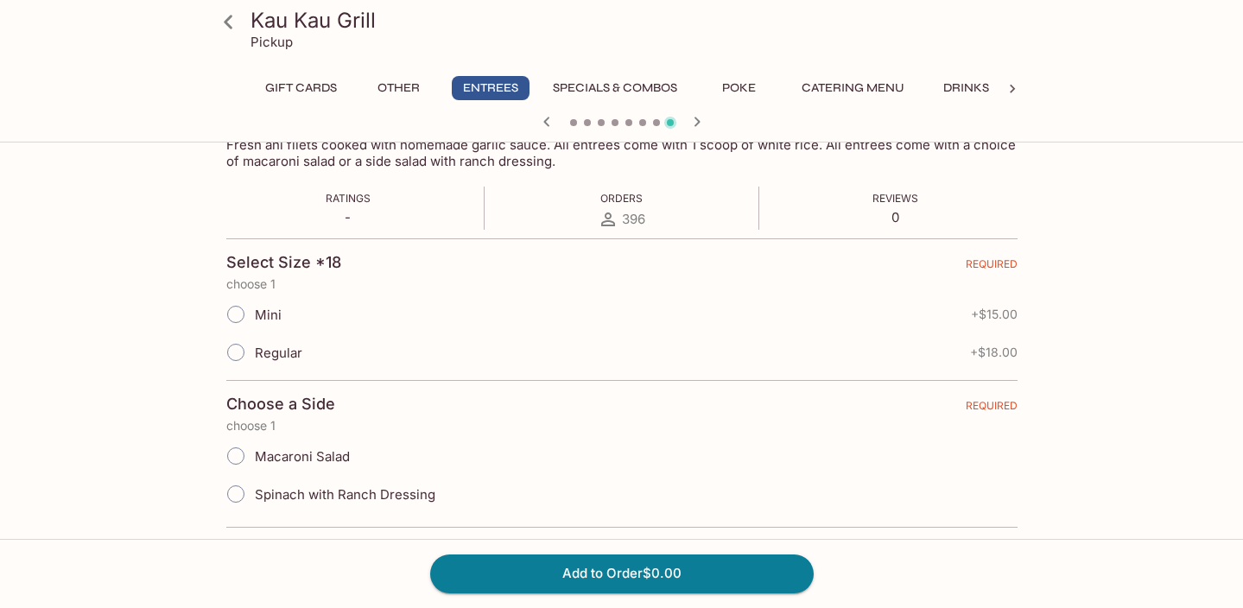
scroll to position [311, 0]
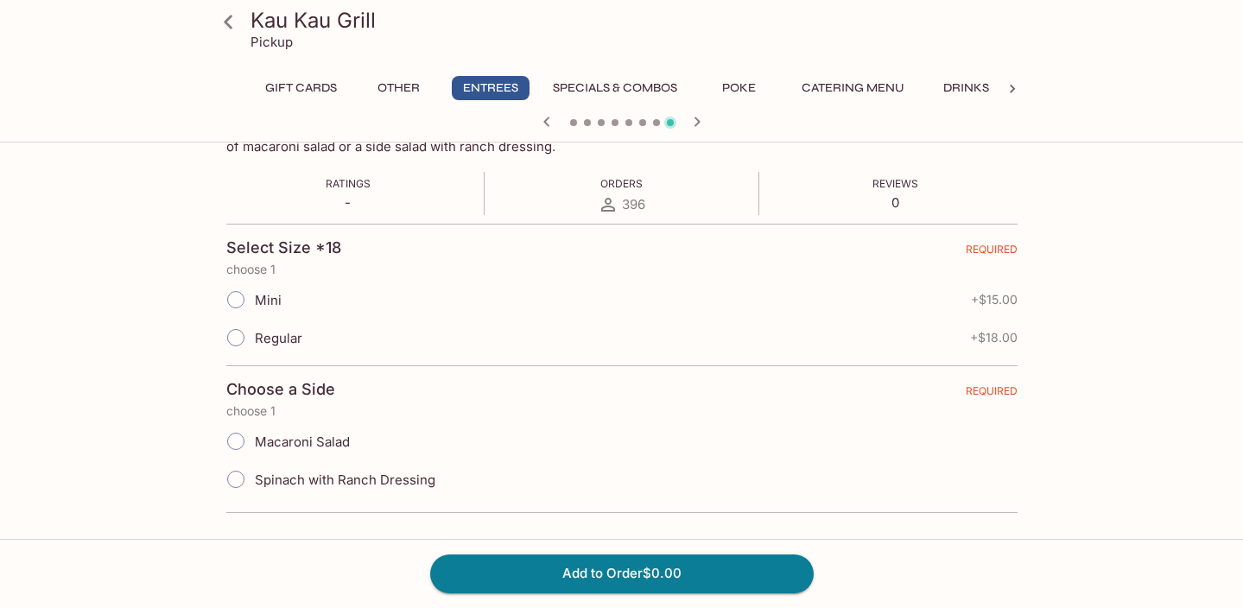
click at [238, 332] on input "Regular" at bounding box center [236, 338] width 36 height 36
radio input "true"
click at [238, 443] on input "Macaroni Salad" at bounding box center [236, 441] width 36 height 36
radio input "true"
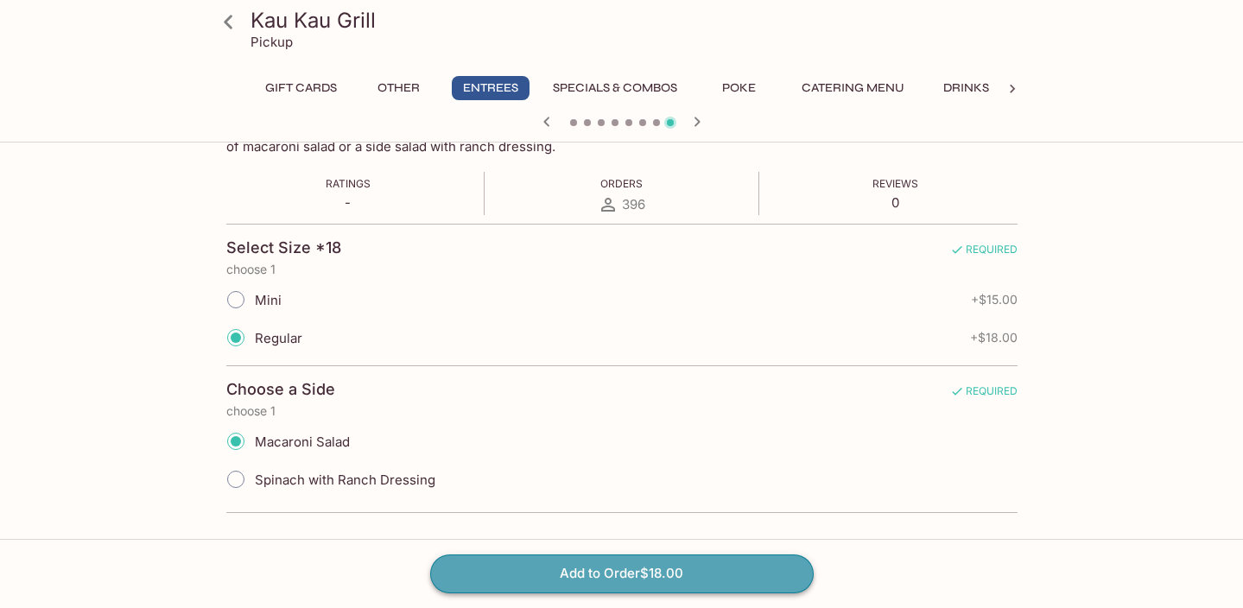
click at [577, 576] on button "Add to Order $18.00" at bounding box center [622, 574] width 384 height 38
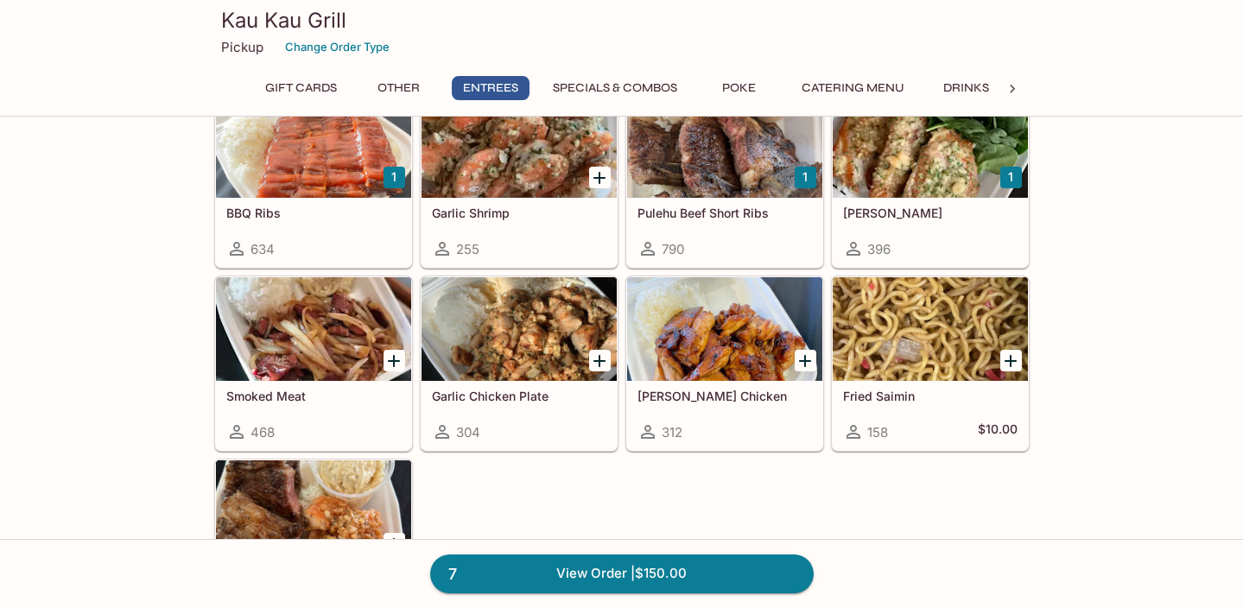
scroll to position [1220, 0]
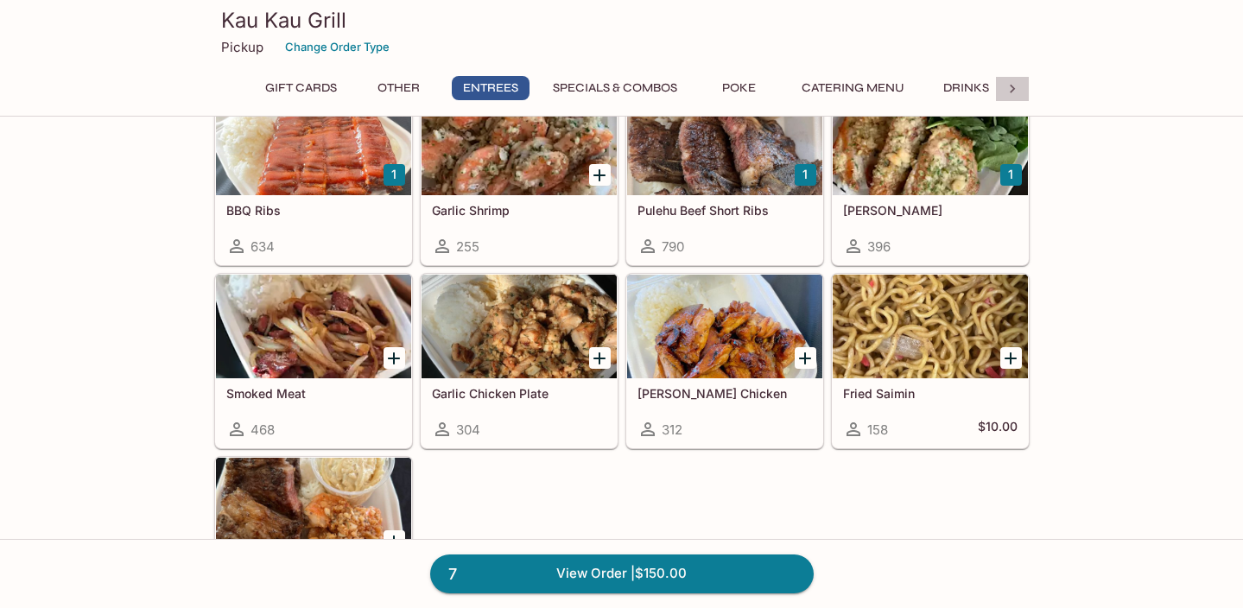
click at [1013, 89] on icon at bounding box center [1012, 88] width 17 height 17
click at [1013, 89] on div "Gift Cards Other Entrees Specials & Combos Poke Catering Menu Drinks" at bounding box center [621, 93] width 815 height 35
click at [392, 360] on icon "Add Smoked Meat" at bounding box center [394, 358] width 21 height 21
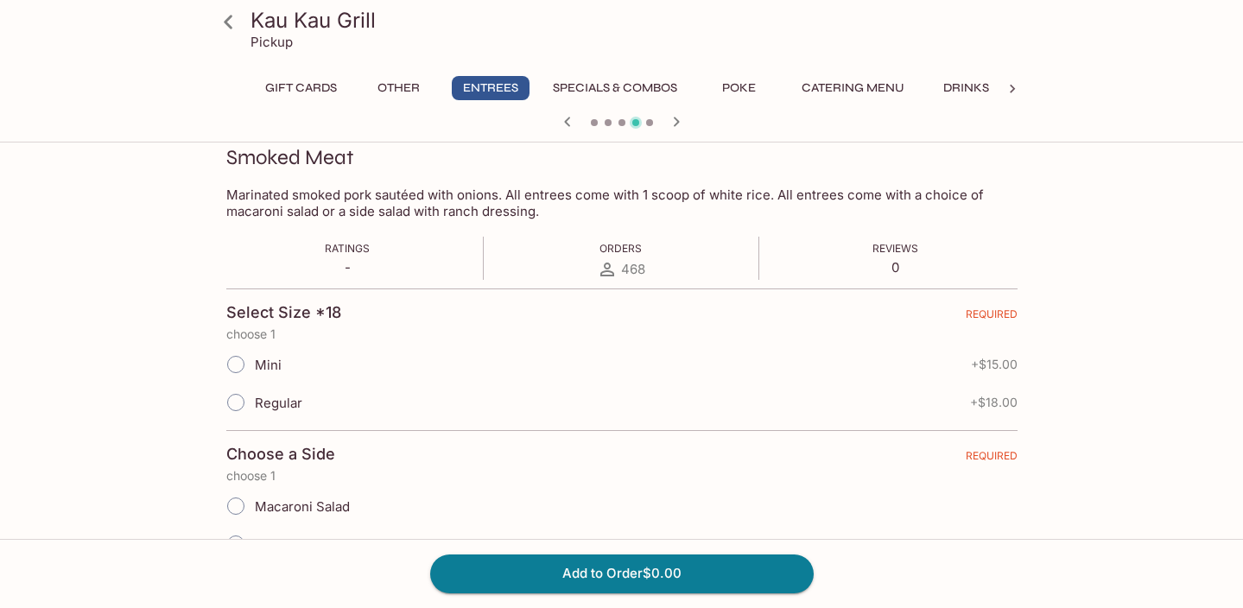
scroll to position [252, 0]
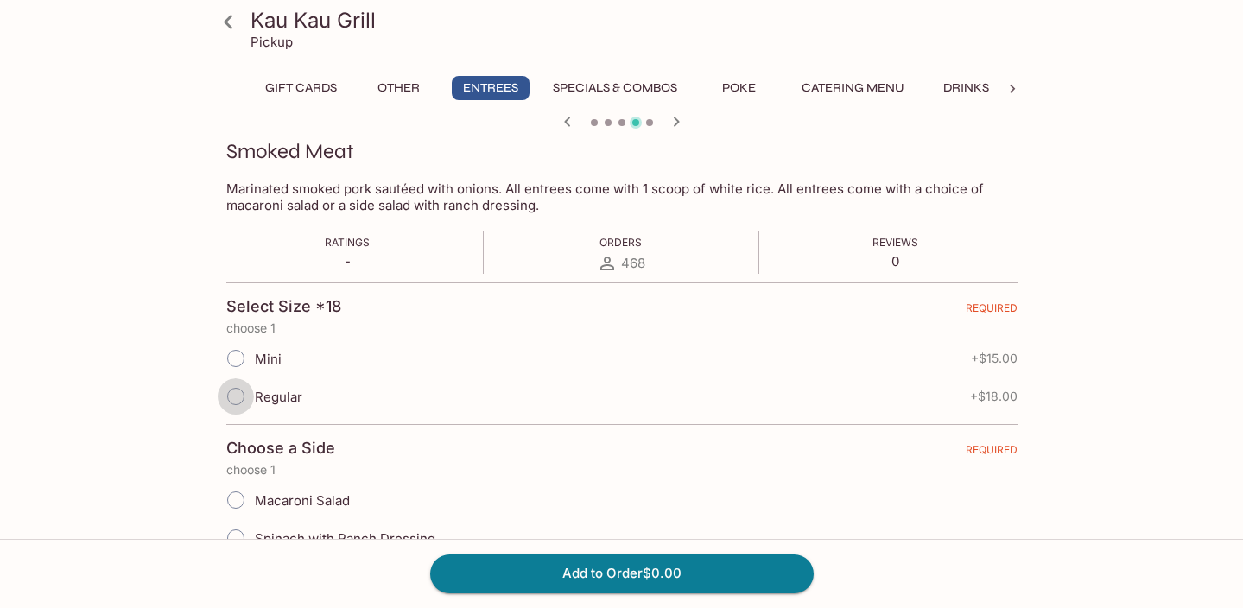
click at [246, 395] on input "Regular" at bounding box center [236, 396] width 36 height 36
radio input "true"
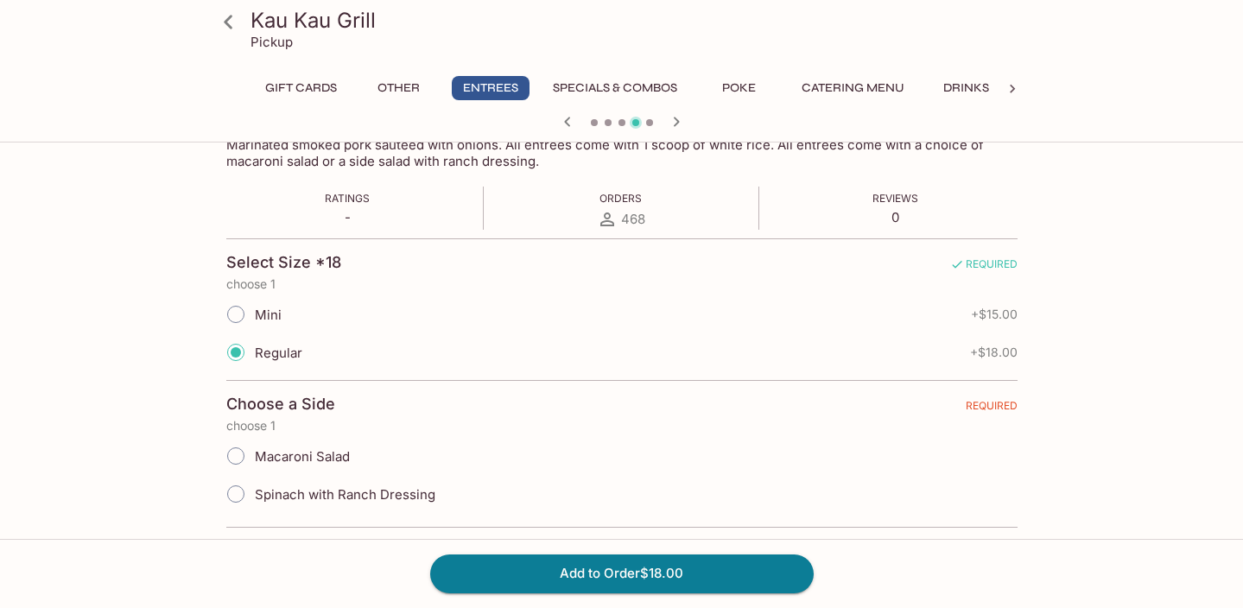
scroll to position [311, 0]
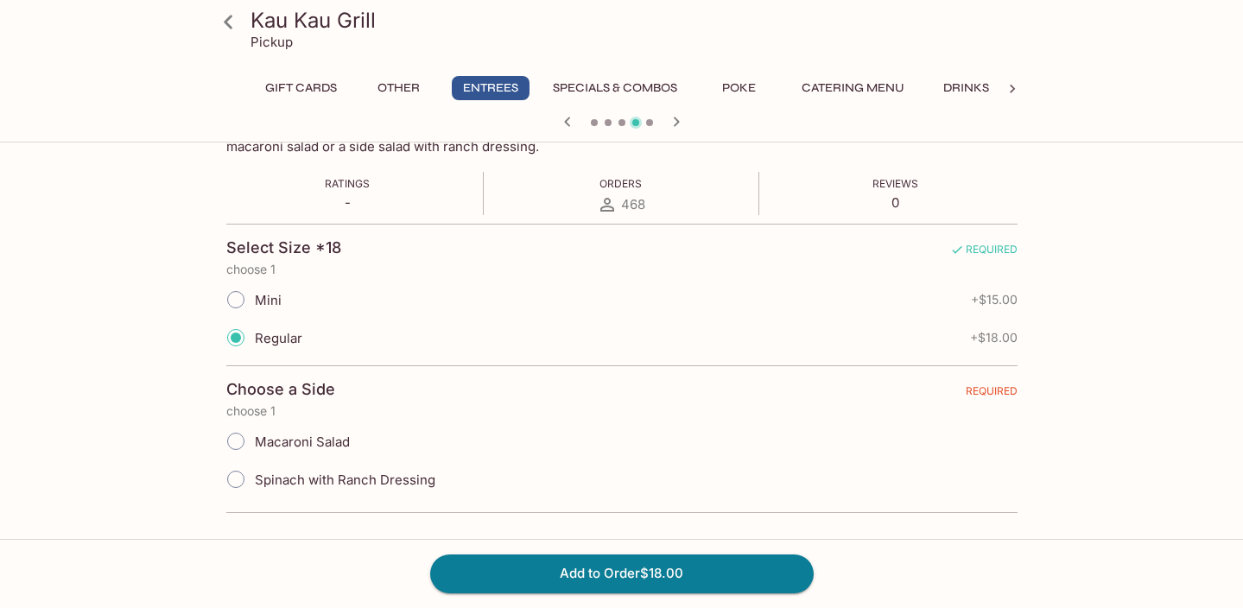
click at [230, 443] on input "Macaroni Salad" at bounding box center [236, 441] width 36 height 36
click at [240, 438] on input "Macaroni Salad" at bounding box center [236, 441] width 36 height 36
radio input "true"
click at [548, 578] on button "Add to Order $18.00" at bounding box center [622, 574] width 384 height 38
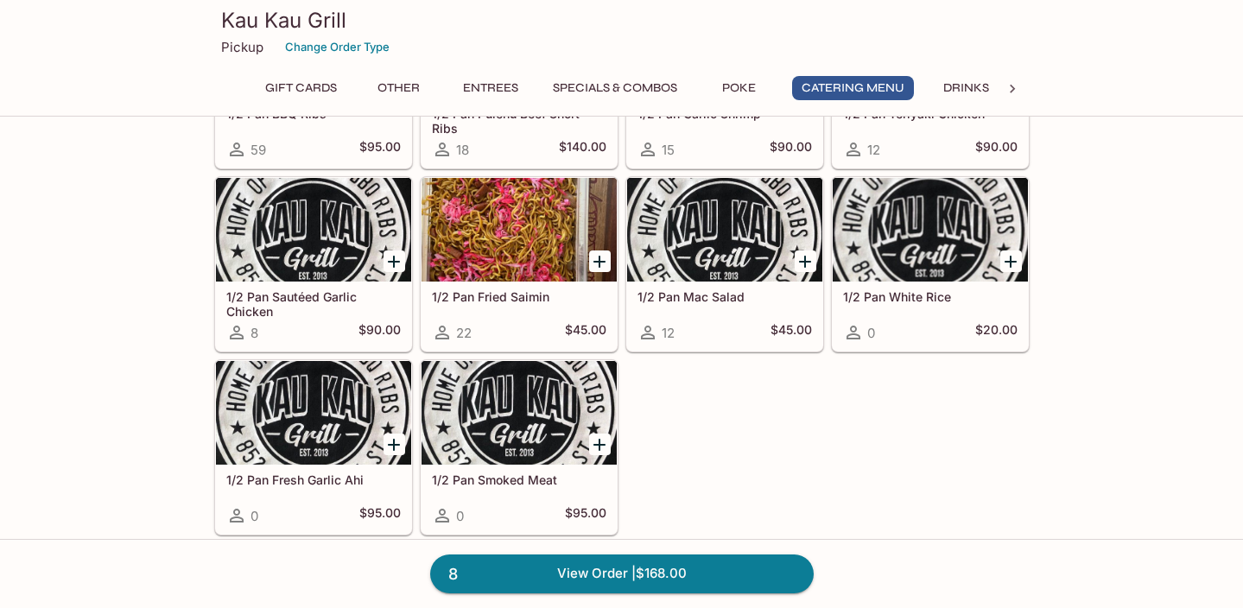
scroll to position [3353, 0]
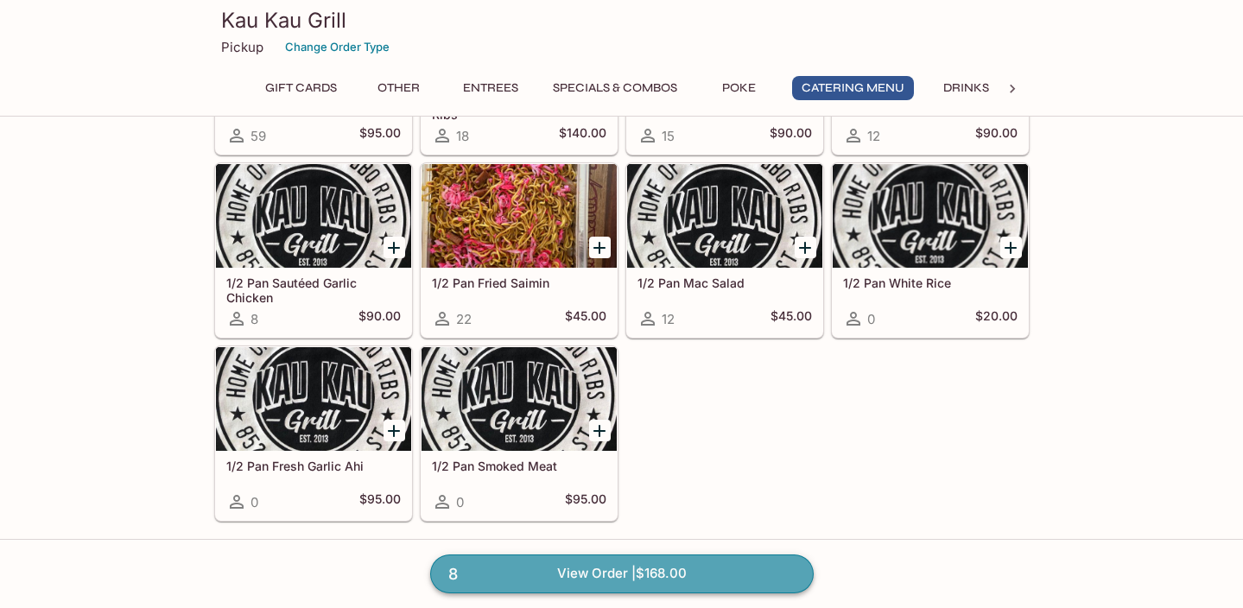
click at [611, 576] on link "8 View Order | $168.00" at bounding box center [622, 574] width 384 height 38
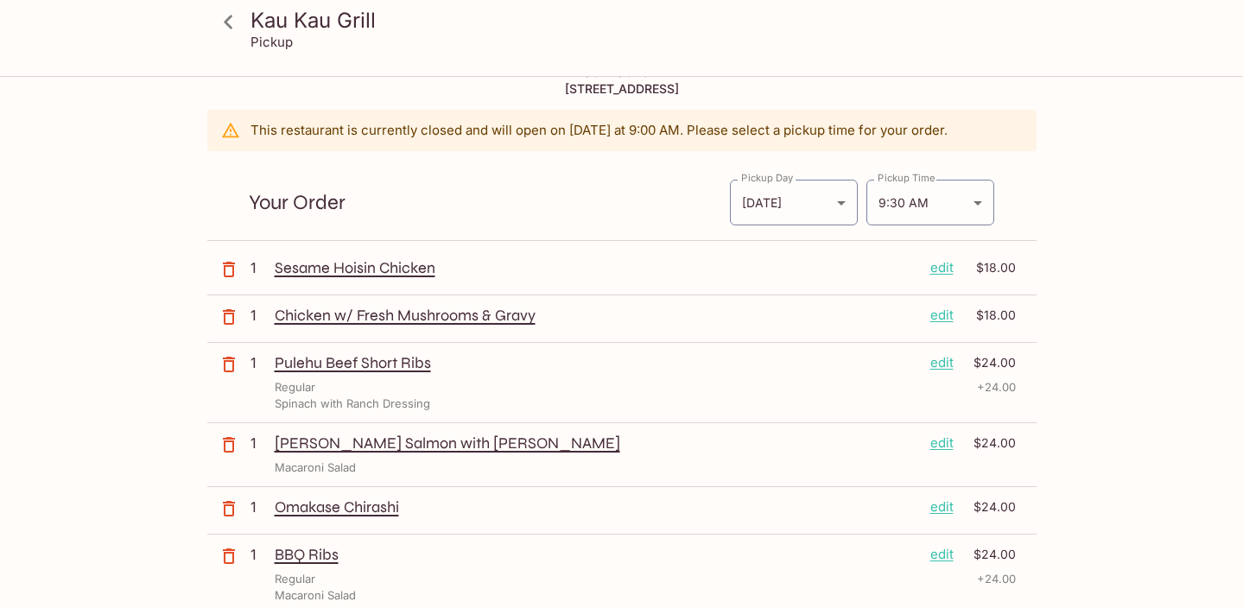
scroll to position [14, 0]
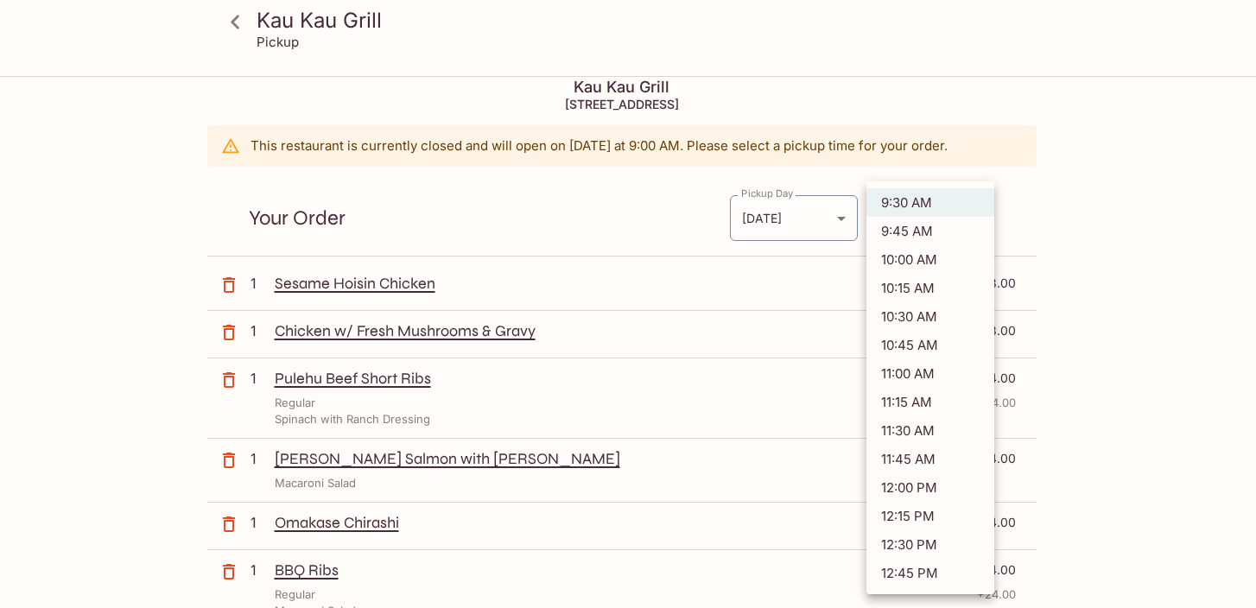
click at [975, 217] on body "[GEOGRAPHIC_DATA] Pickup [GEOGRAPHIC_DATA] [STREET_ADDRESS] This restaurant is …" at bounding box center [628, 368] width 1256 height 608
click at [957, 460] on li "11:45 AM" at bounding box center [930, 459] width 128 height 29
click at [975, 221] on body "[GEOGRAPHIC_DATA] Pickup [GEOGRAPHIC_DATA] [STREET_ADDRESS] This restaurant is …" at bounding box center [628, 368] width 1256 height 608
click at [913, 481] on li "12:00 PM" at bounding box center [930, 487] width 128 height 29
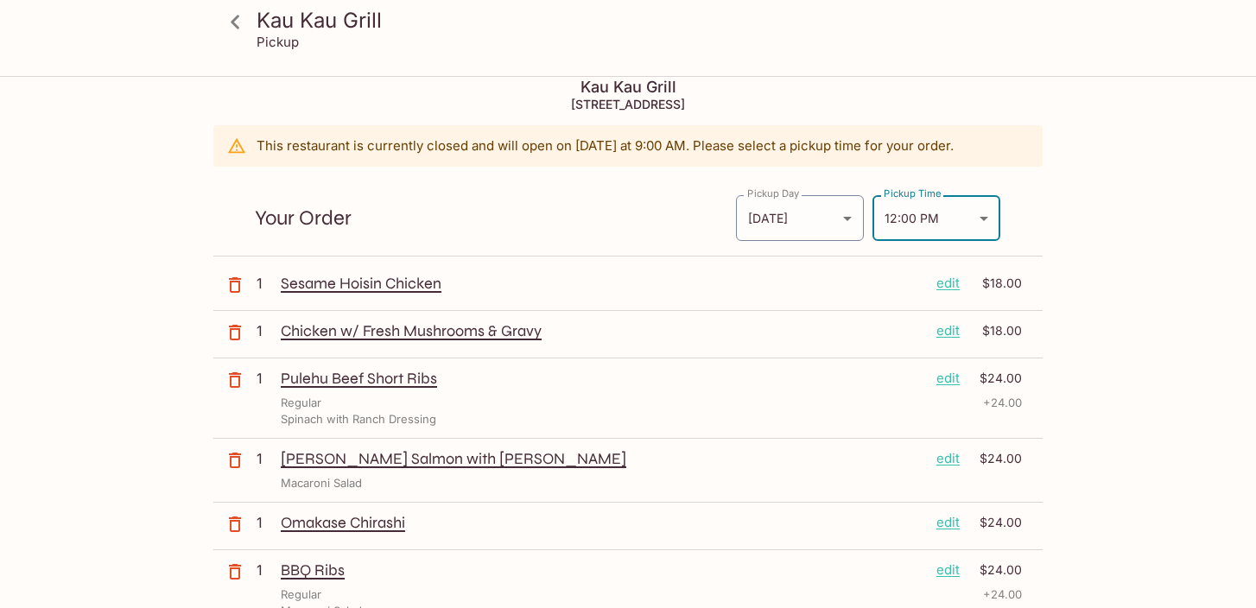
click at [976, 219] on body "[GEOGRAPHIC_DATA] Pickup [GEOGRAPHIC_DATA] [STREET_ADDRESS] This restaurant is …" at bounding box center [628, 368] width 1256 height 608
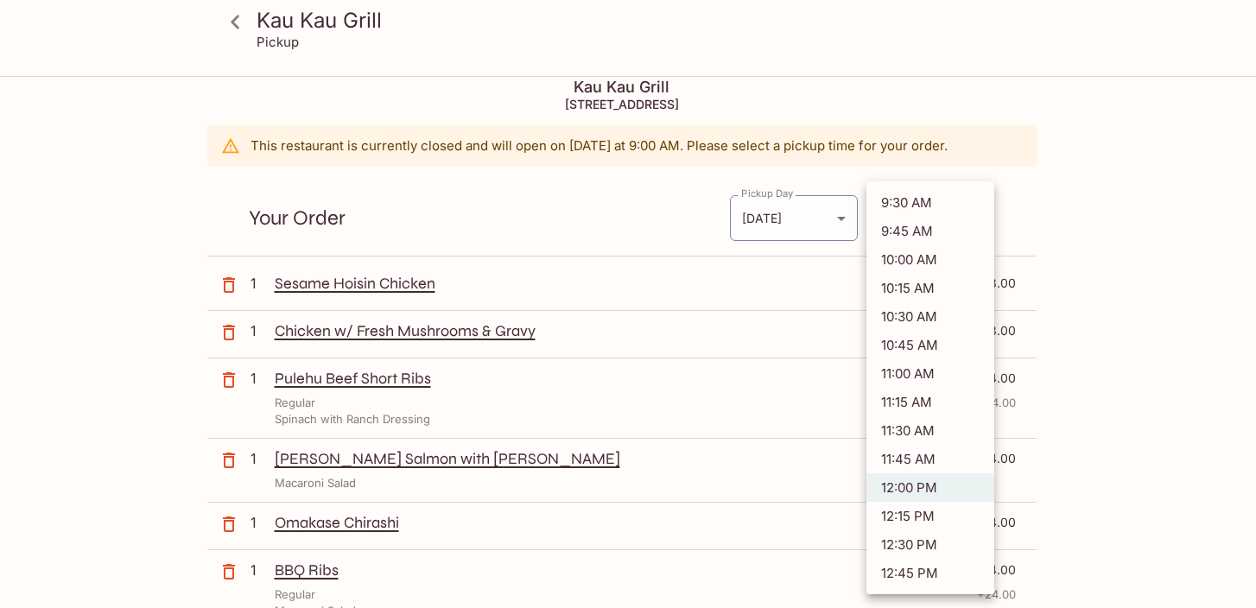
click at [931, 465] on li "11:45 AM" at bounding box center [930, 459] width 128 height 29
type input "[DATE]T21:45:00.000000Z"
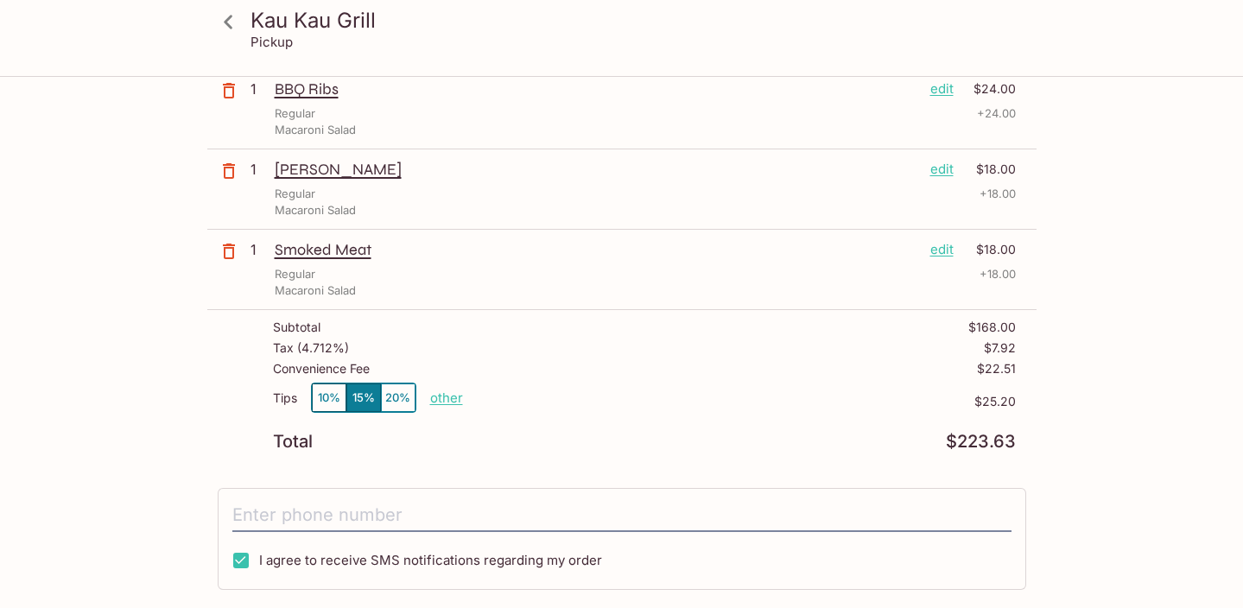
scroll to position [503, 0]
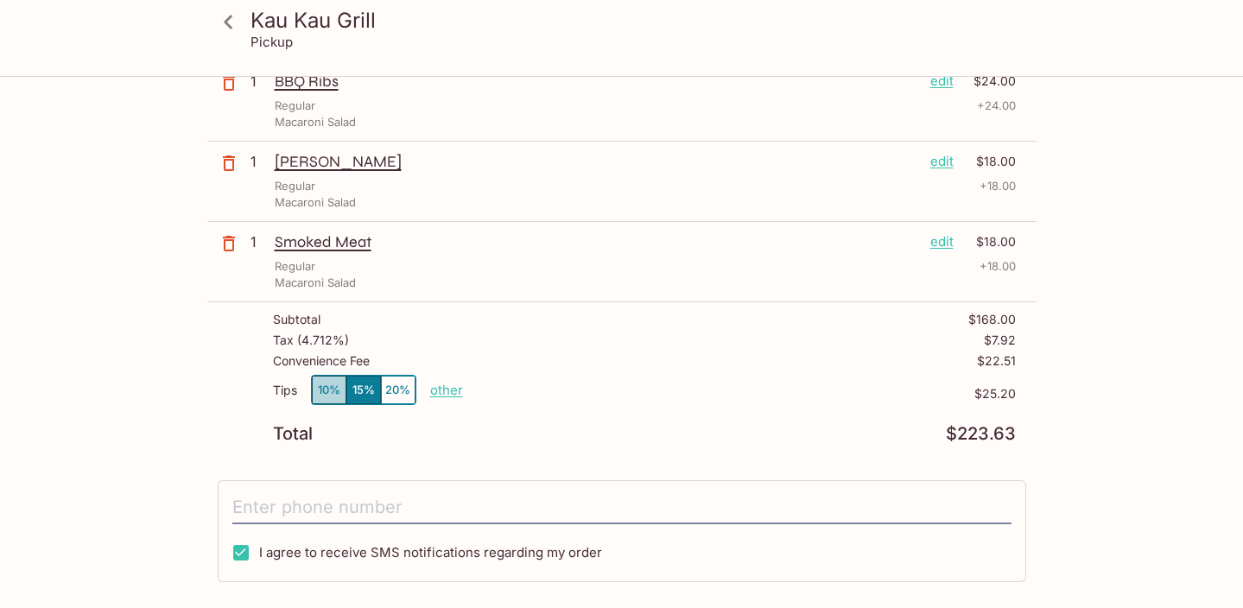
click at [326, 393] on button "10%" at bounding box center [329, 390] width 35 height 29
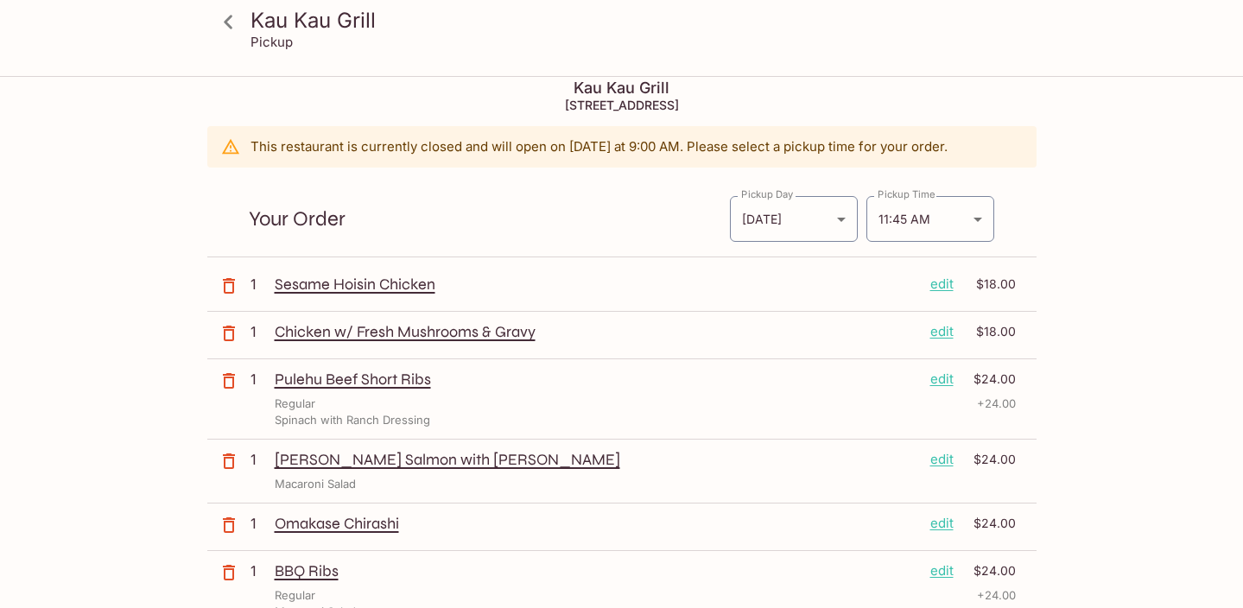
scroll to position [0, 0]
